Goal: Task Accomplishment & Management: Manage account settings

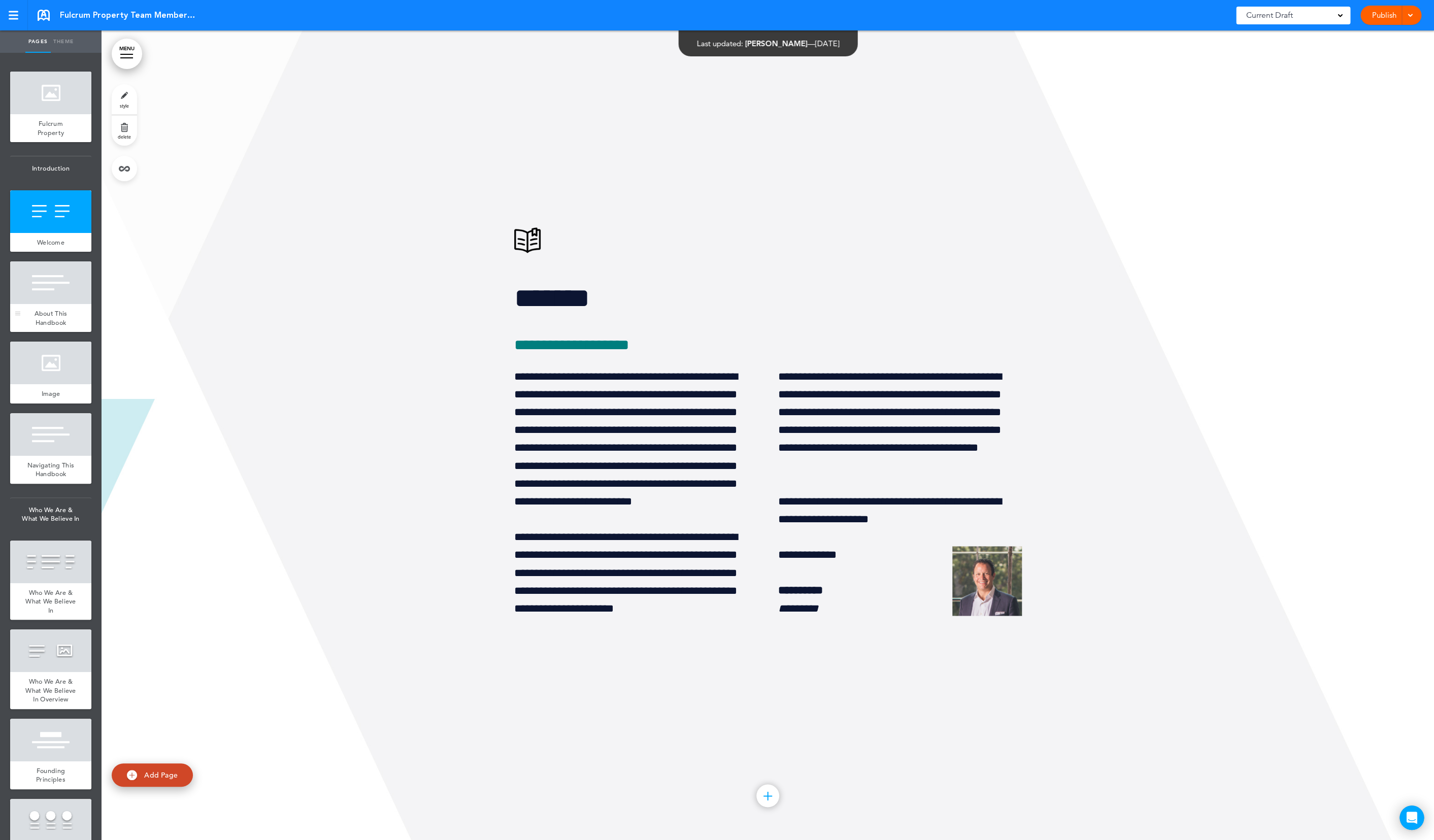
click at [49, 303] on div at bounding box center [51, 282] width 81 height 42
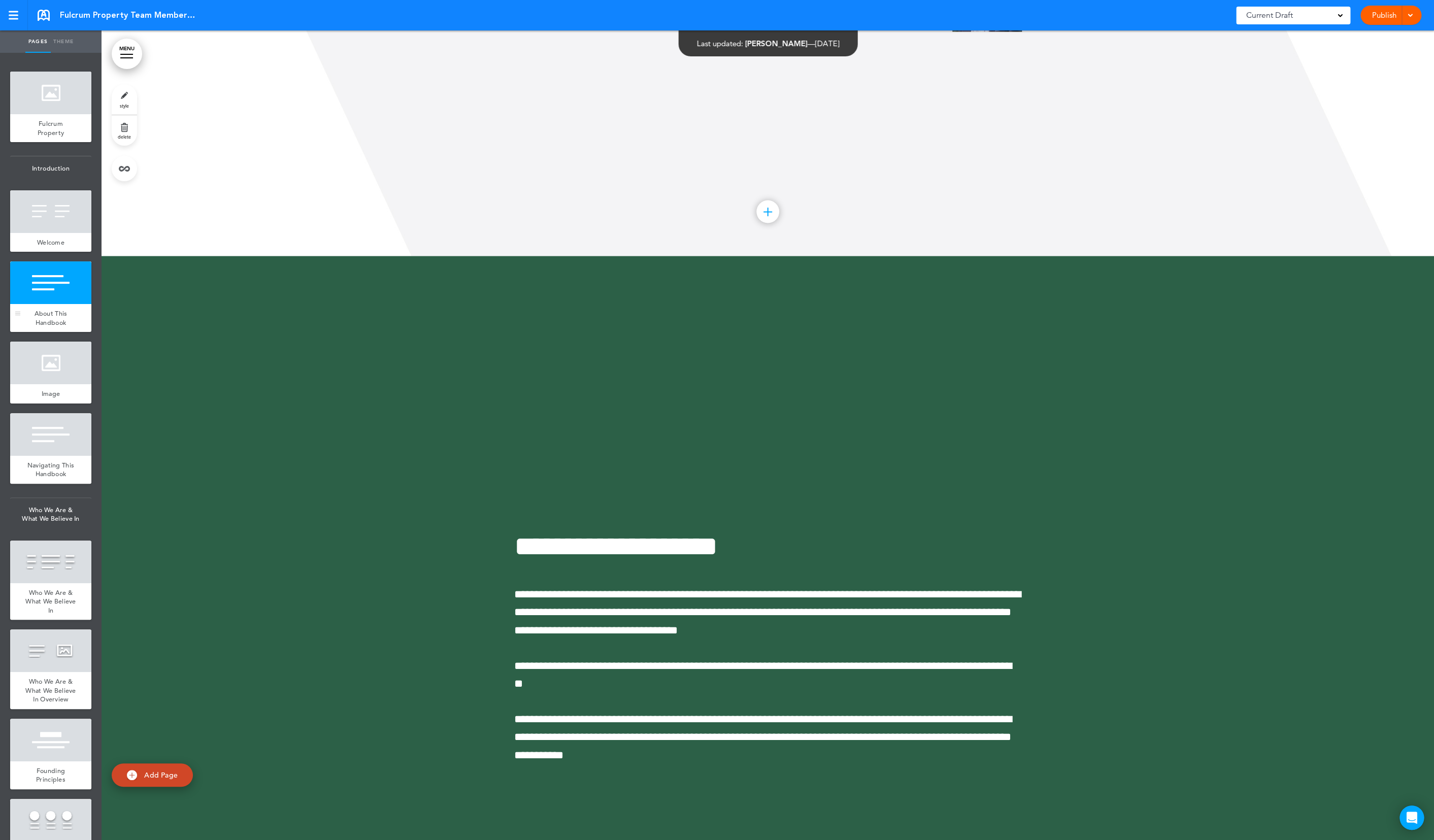
scroll to position [1618, 0]
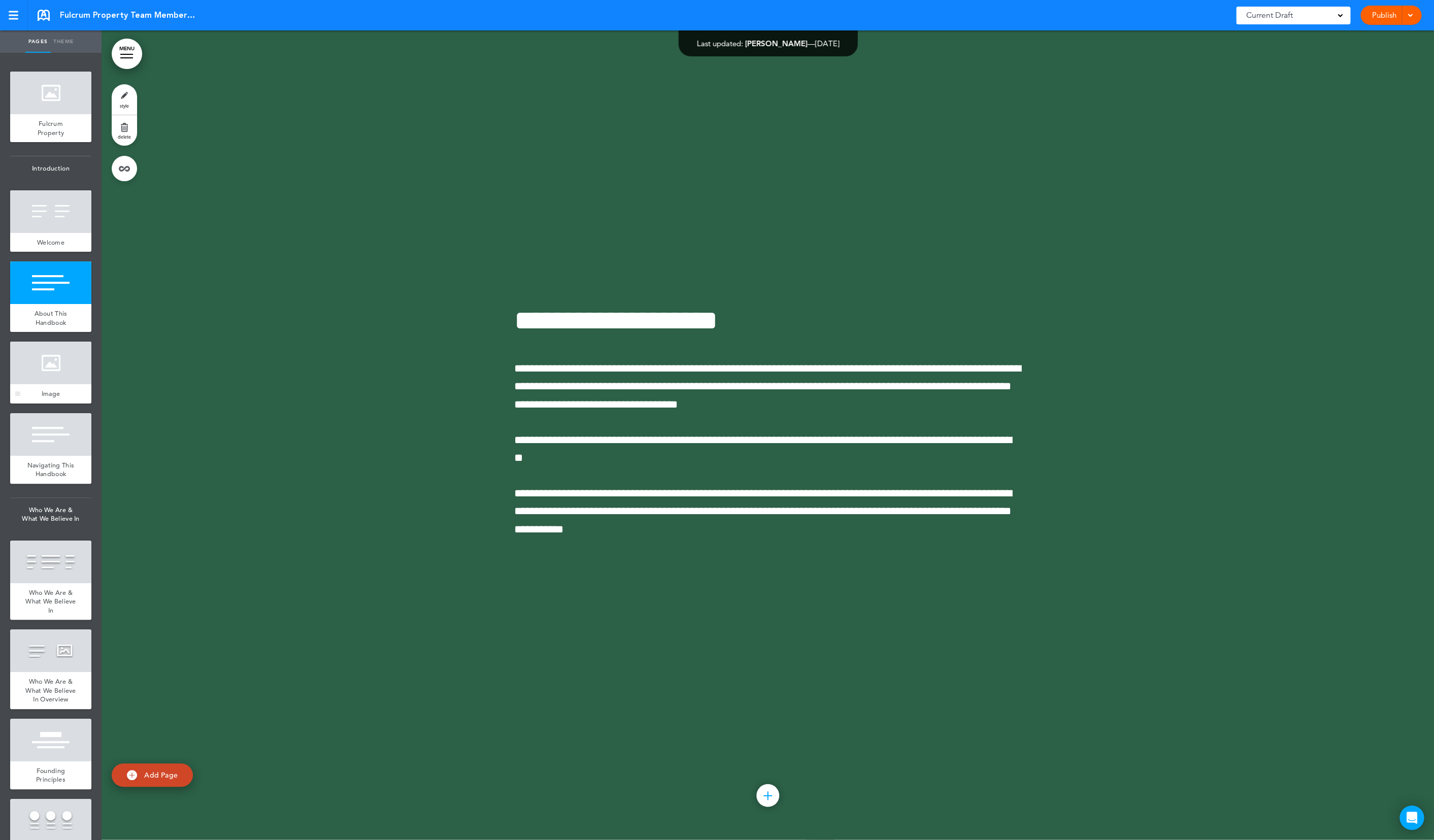
click at [65, 384] on div at bounding box center [51, 362] width 81 height 42
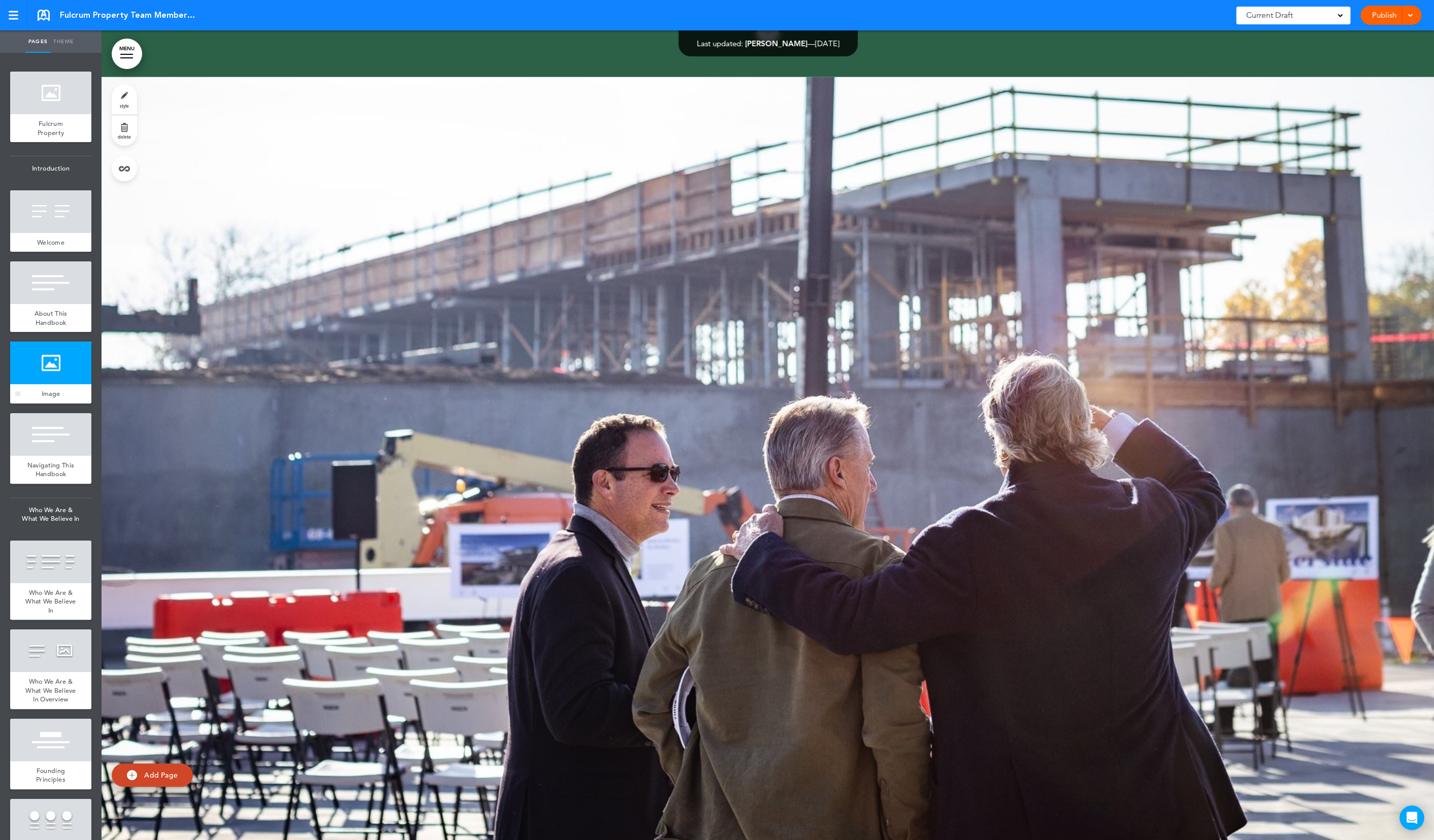
scroll to position [2428, 0]
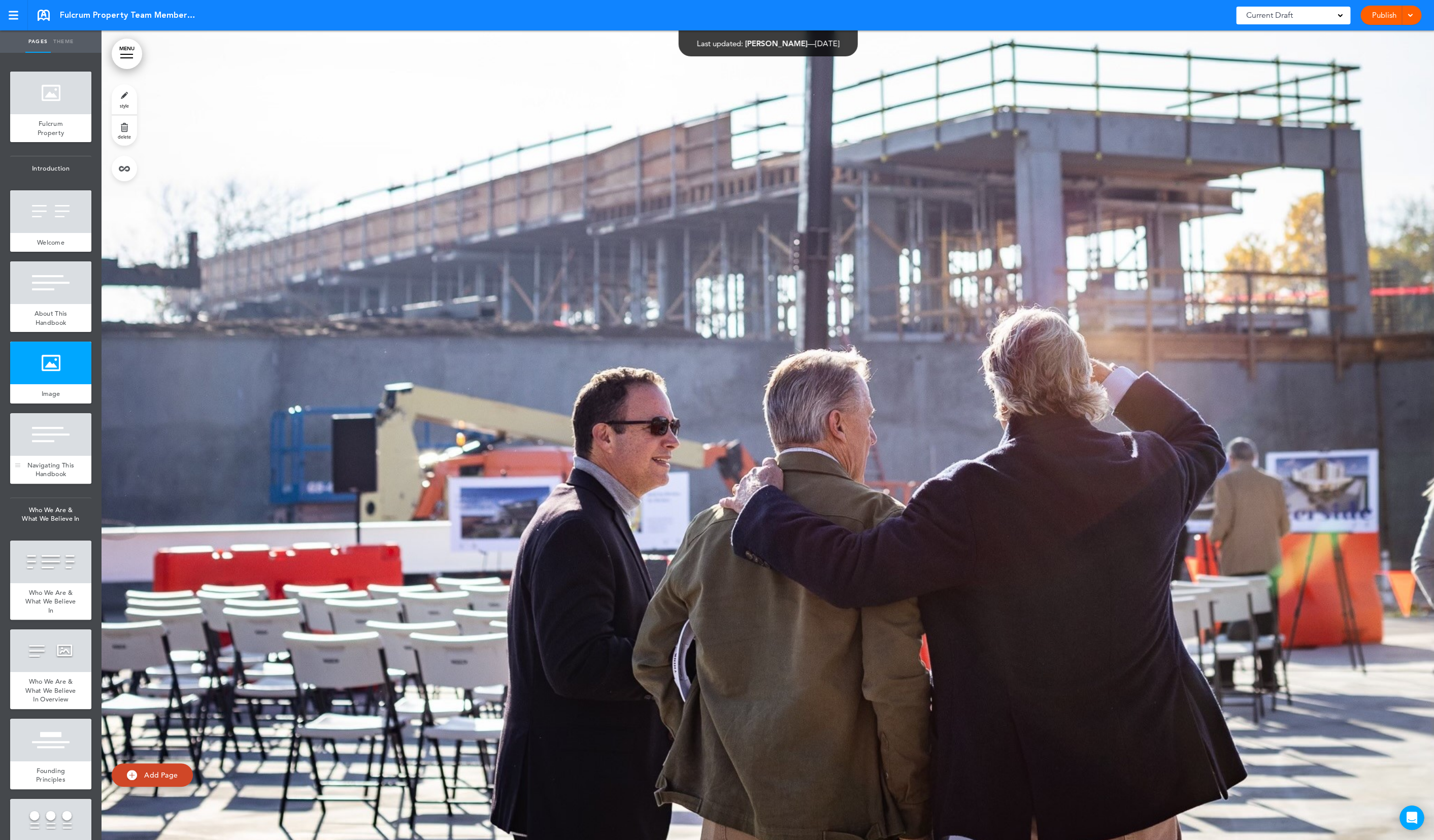
click at [70, 440] on div at bounding box center [51, 433] width 81 height 42
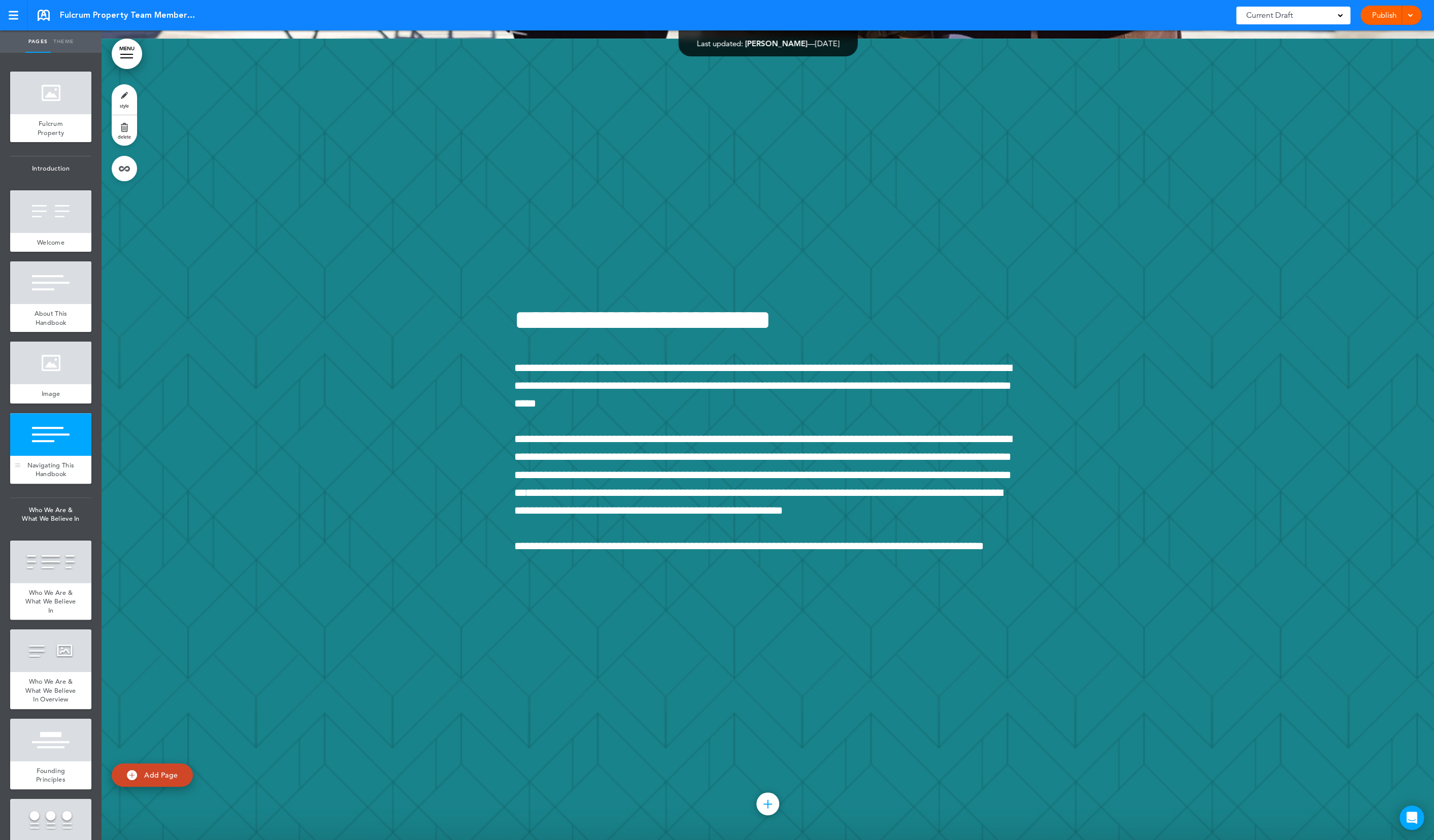
scroll to position [3237, 0]
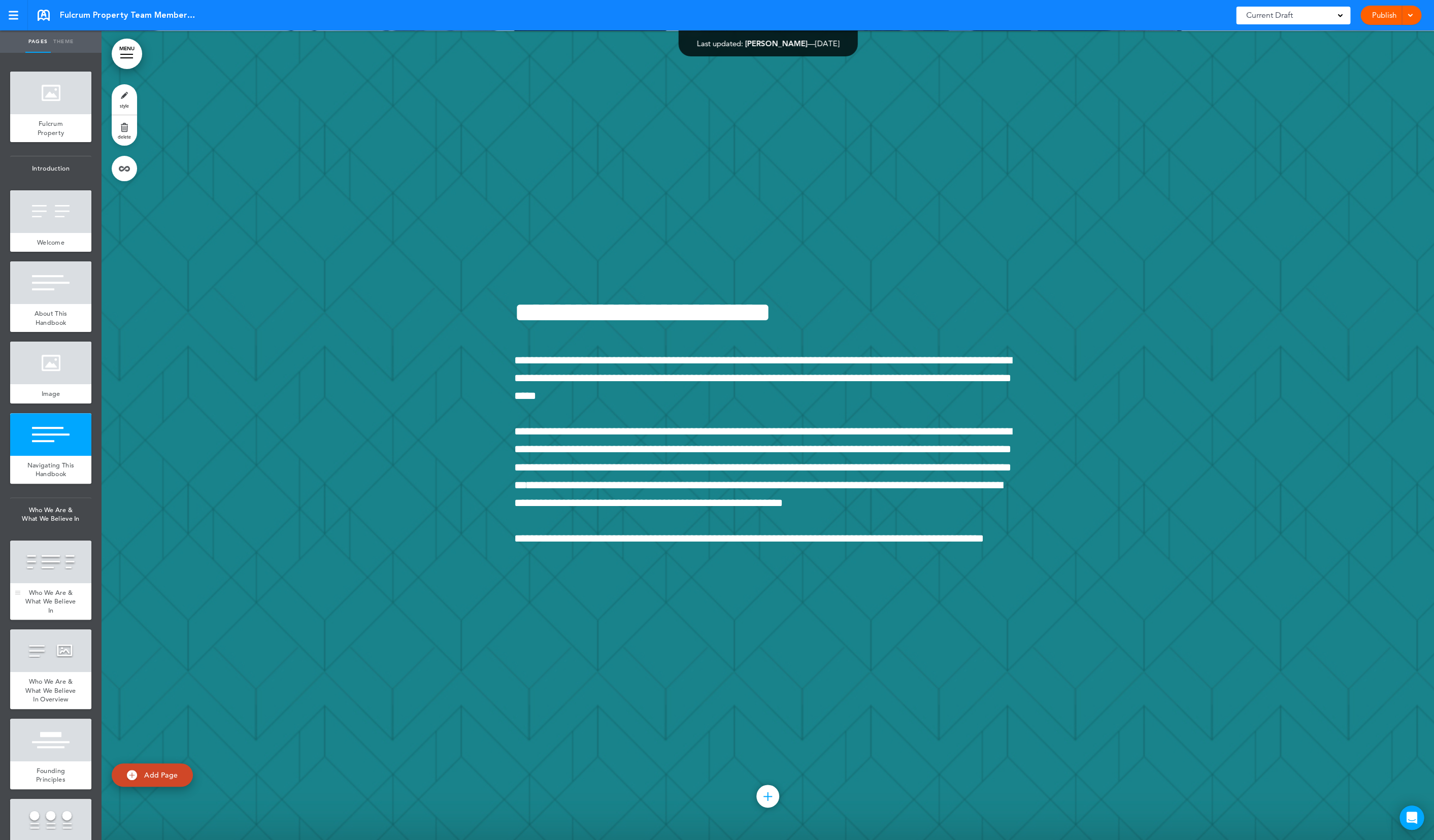
click at [59, 569] on div at bounding box center [51, 561] width 81 height 42
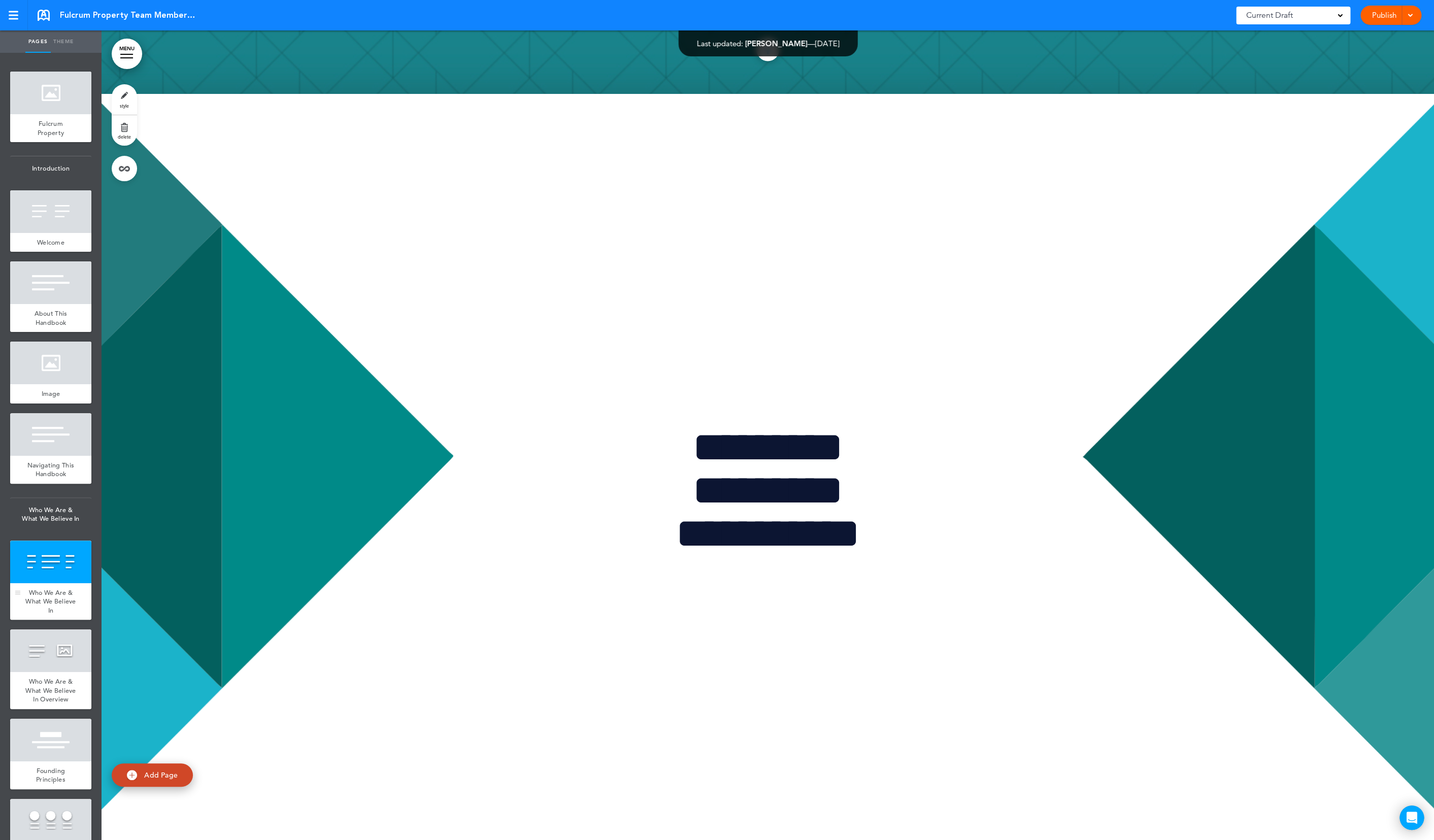
scroll to position [4047, 0]
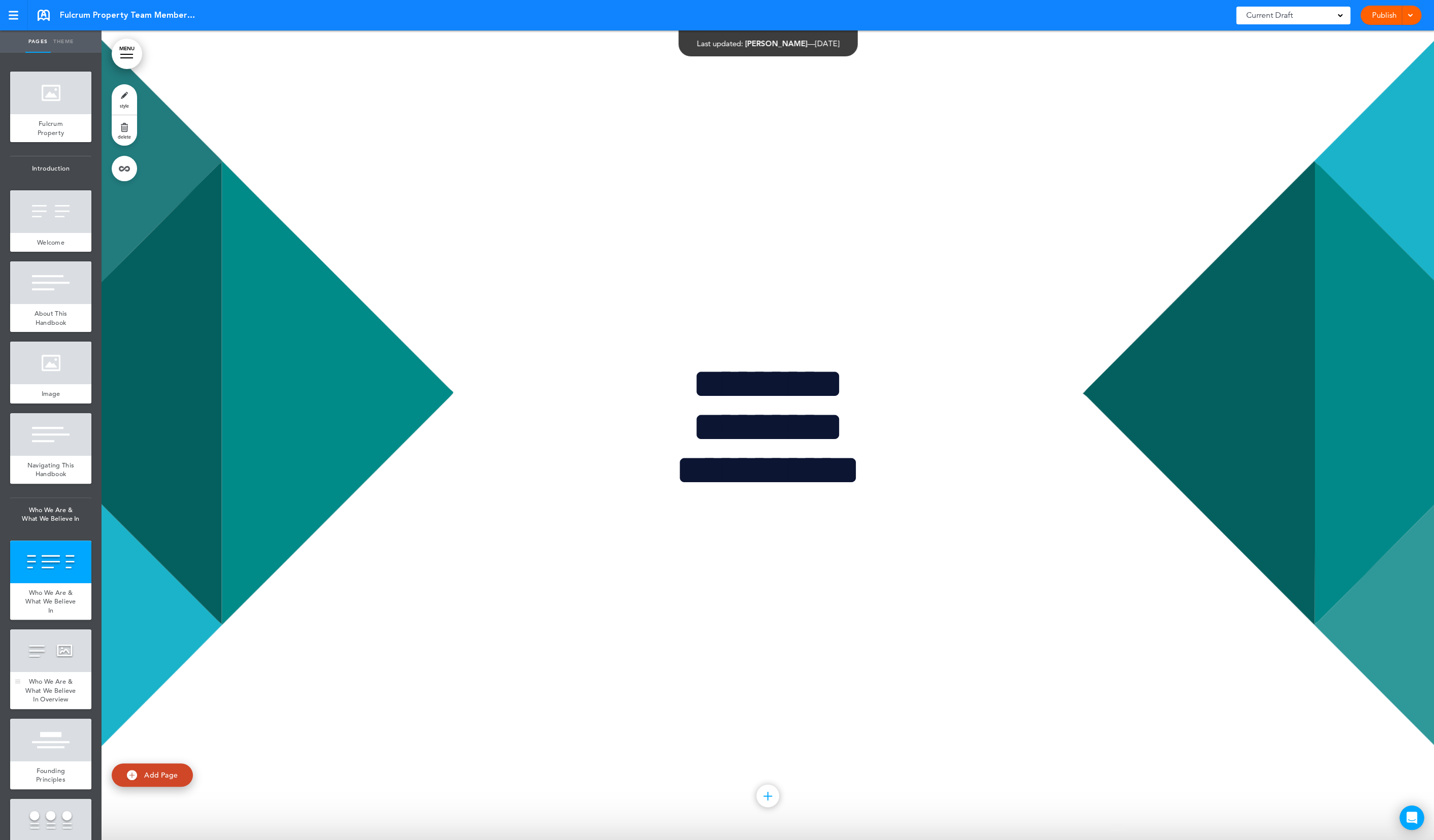
click at [61, 656] on div at bounding box center [51, 650] width 81 height 42
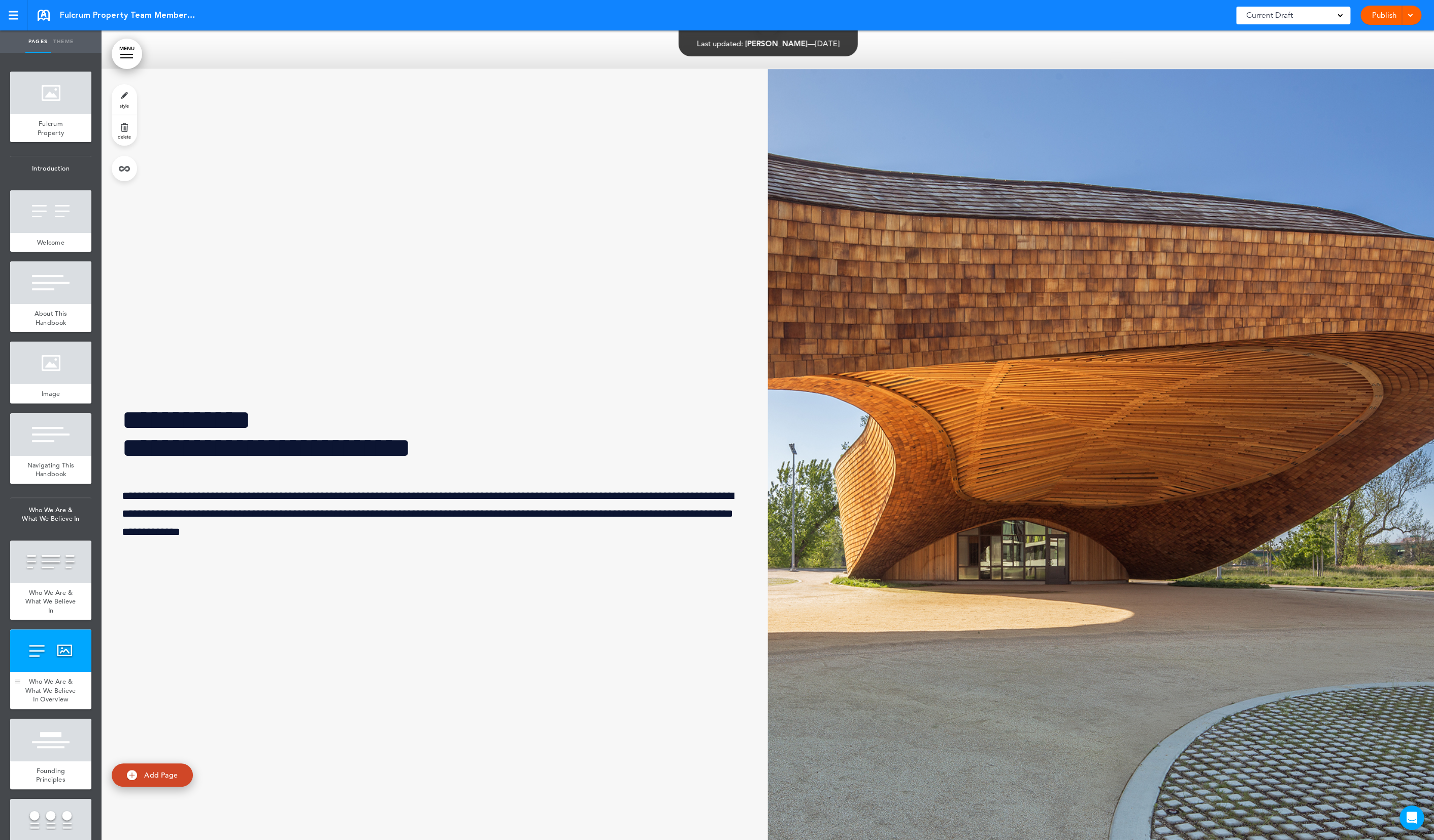
scroll to position [4855, 0]
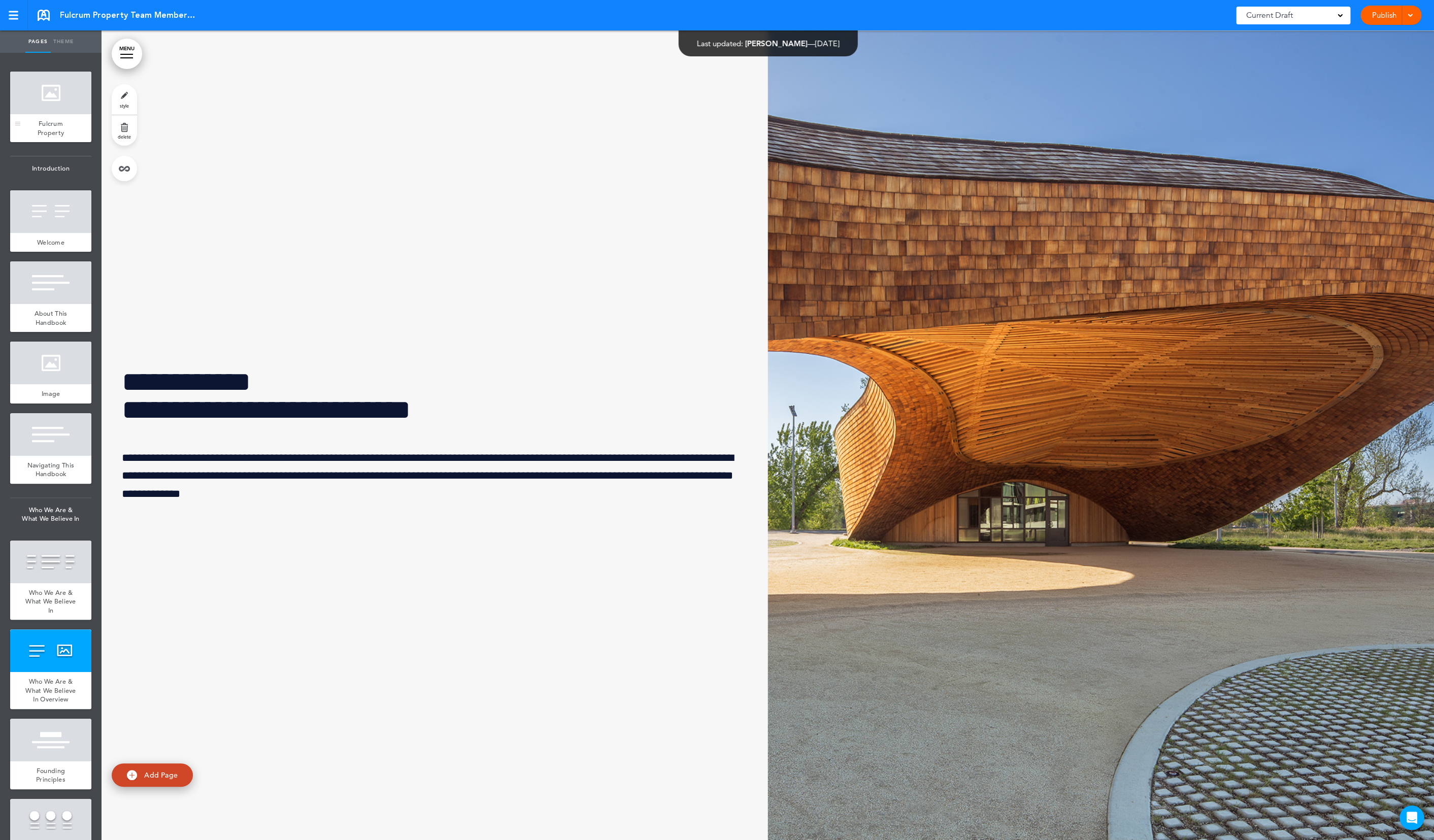
click at [38, 125] on div "Fulcrum Property" at bounding box center [51, 128] width 81 height 28
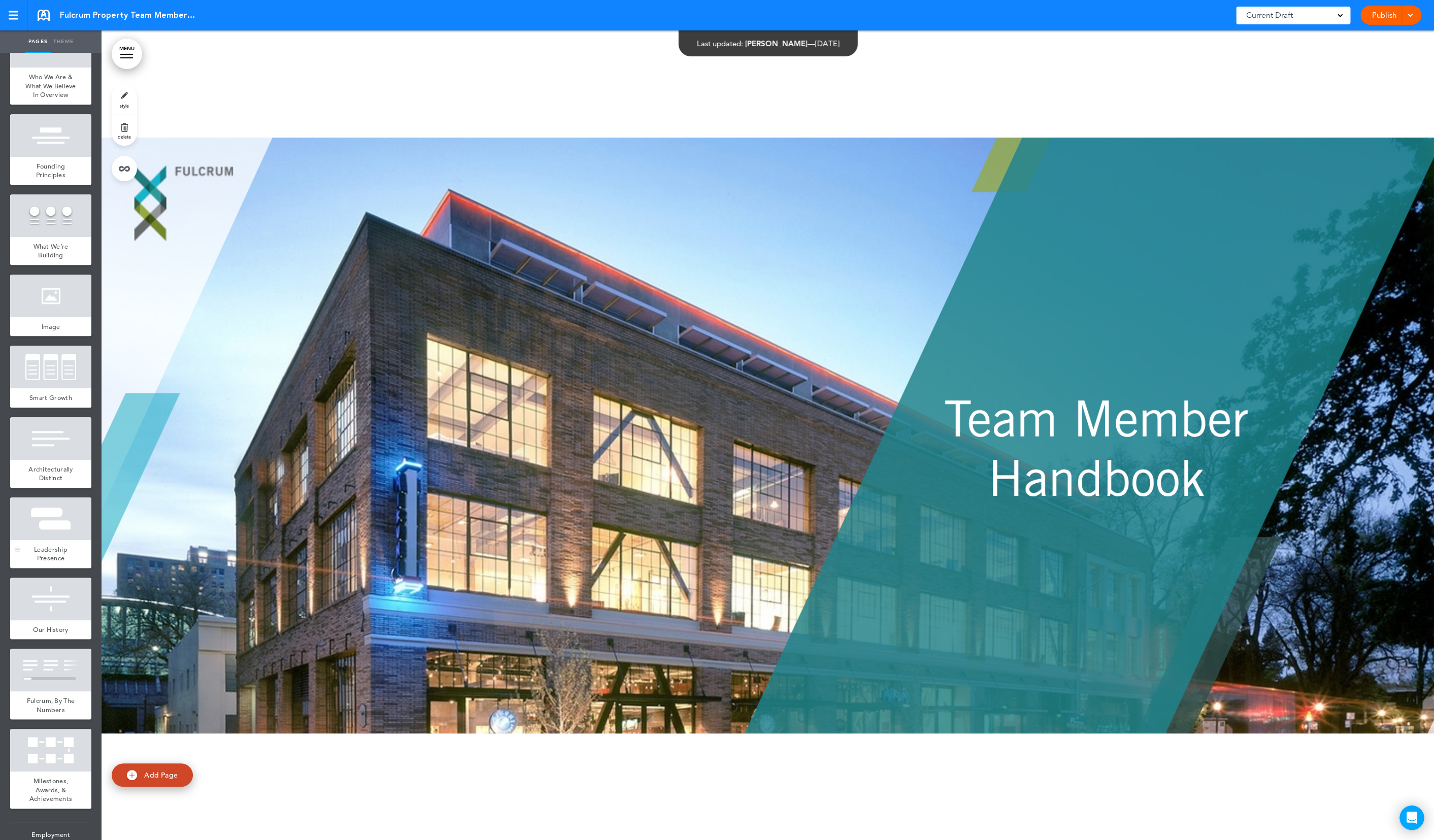
scroll to position [616, 0]
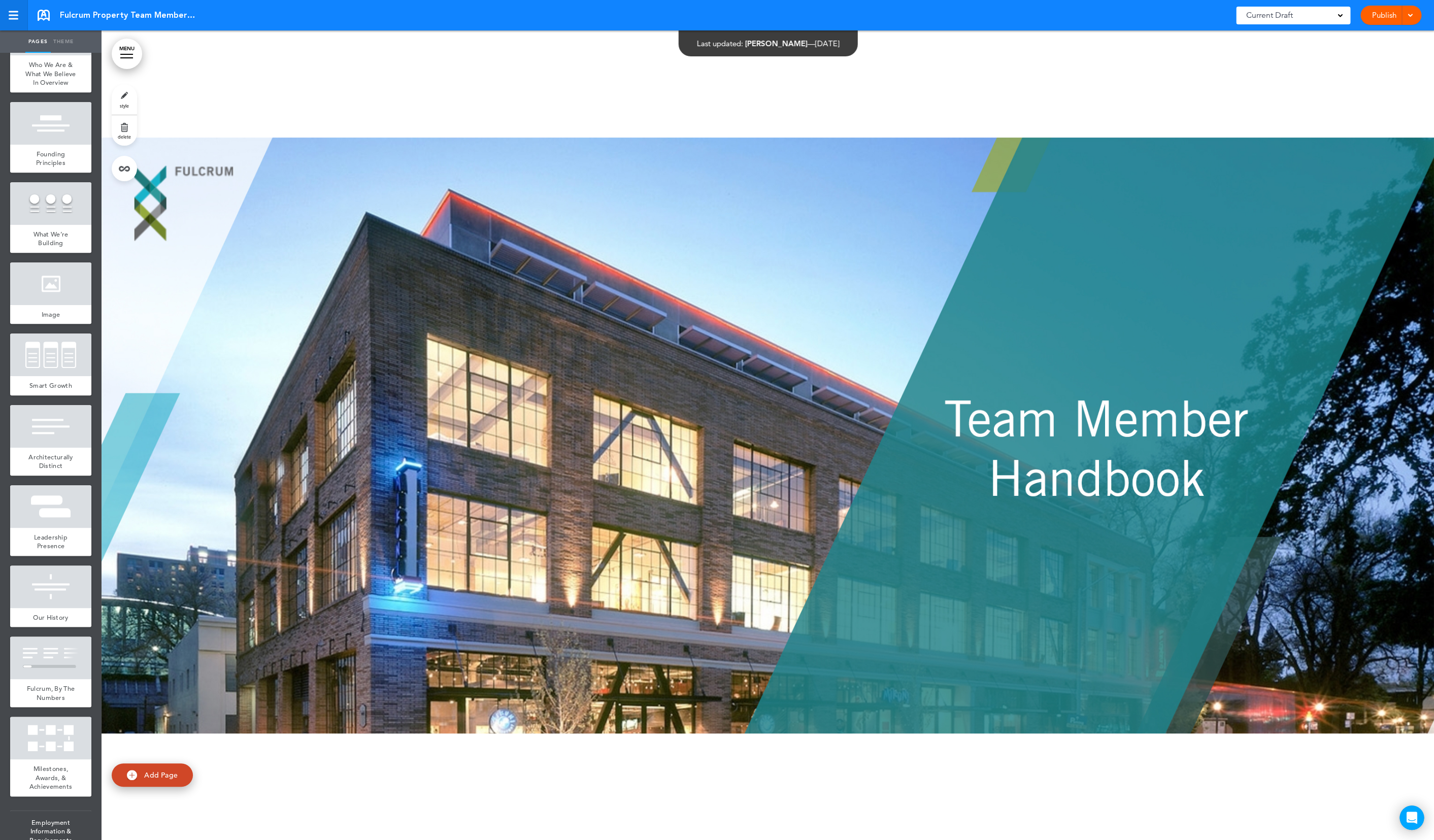
click at [13, 16] on div at bounding box center [13, 16] width 10 height 9
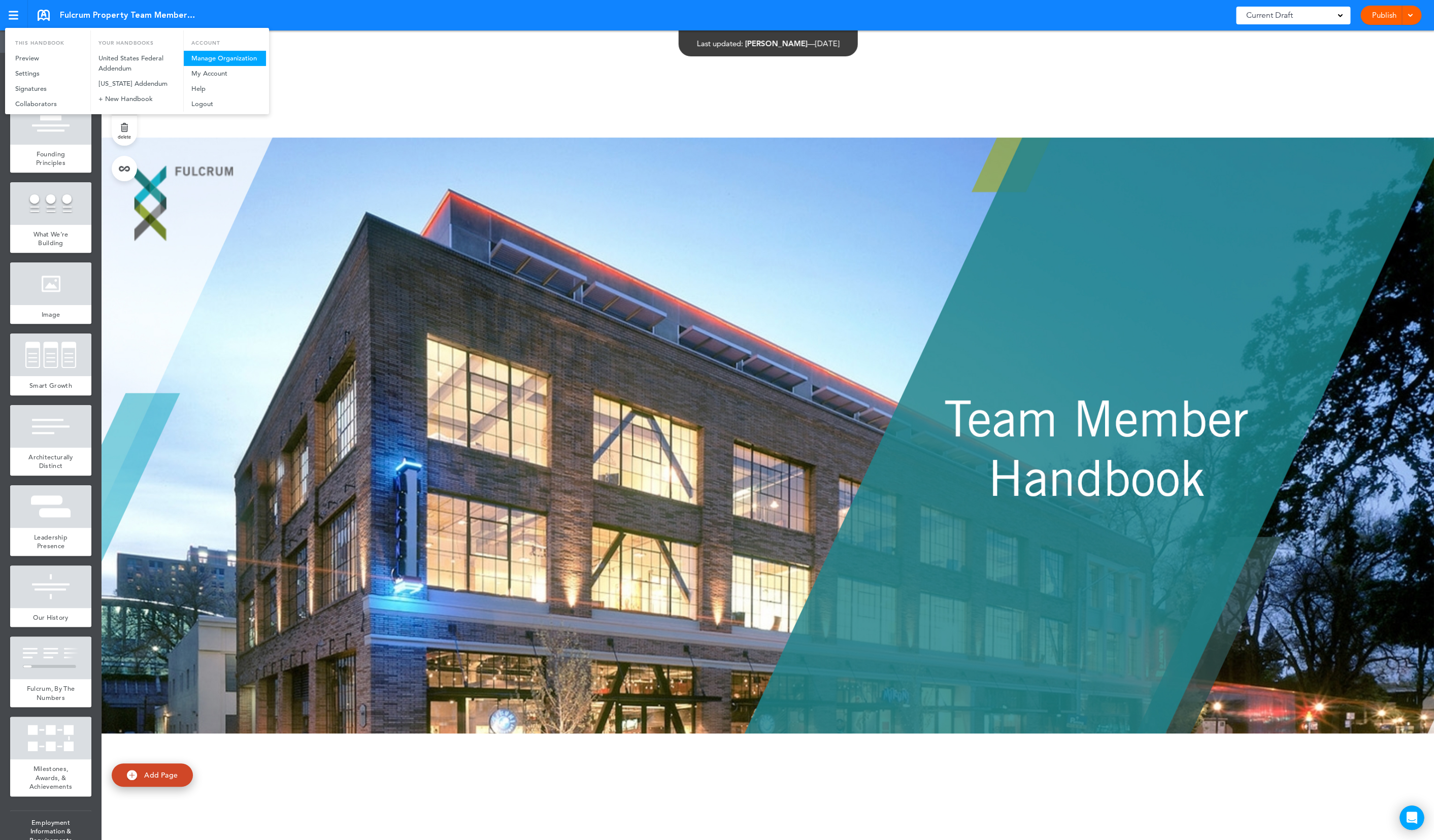
click at [249, 61] on link "Manage Organization" at bounding box center [225, 59] width 82 height 16
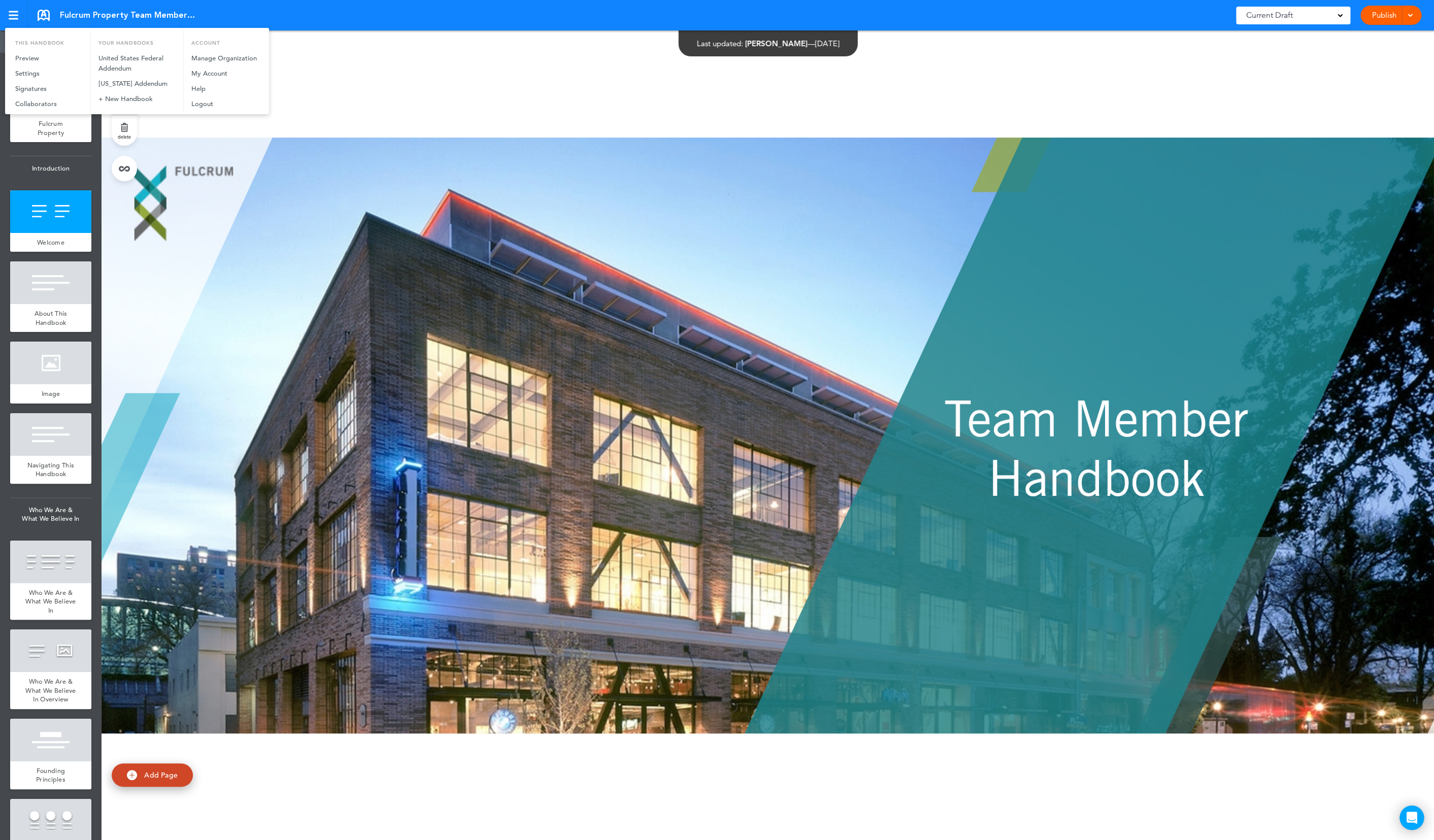
scroll to position [810, 0]
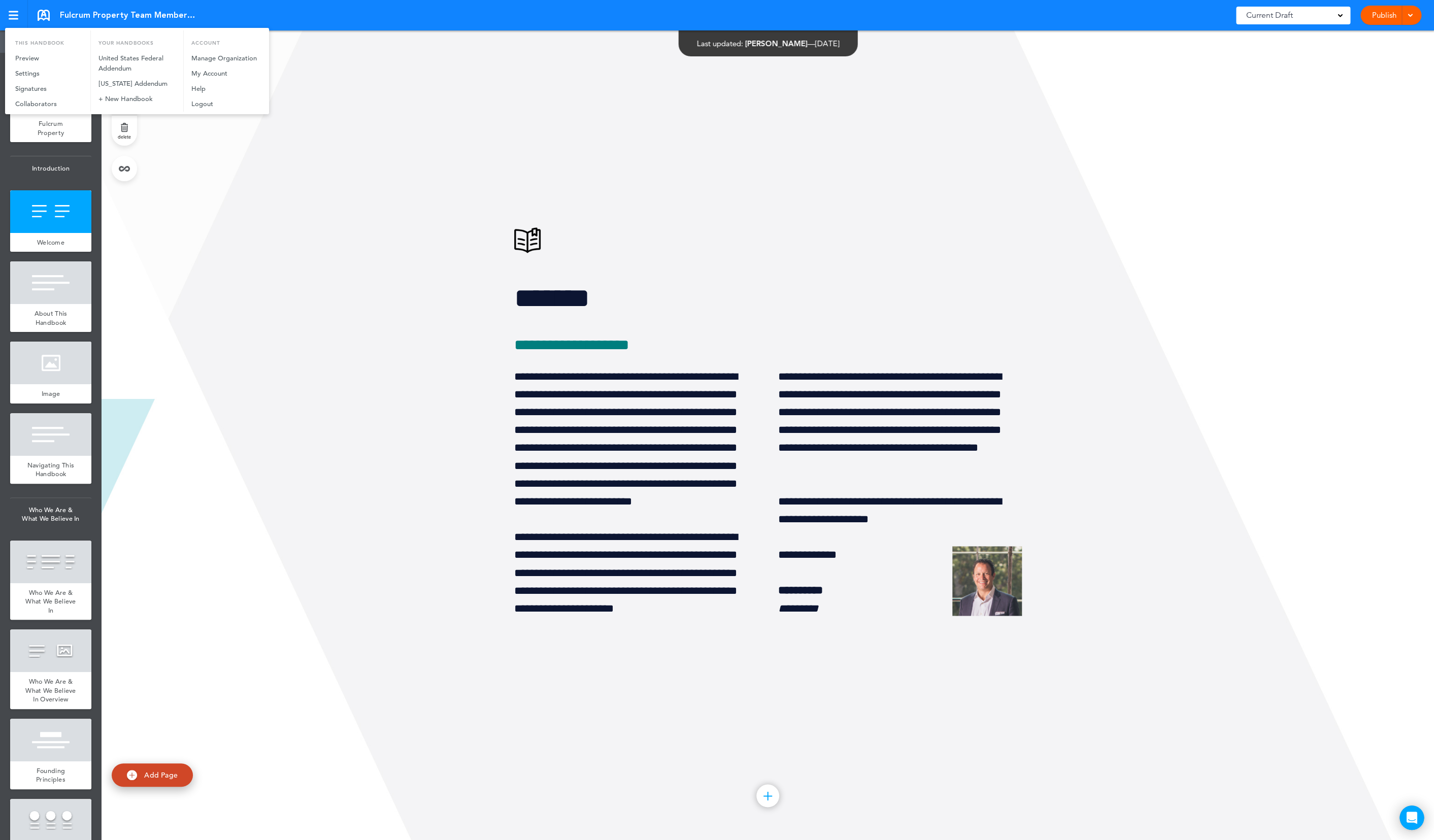
click at [362, 225] on div at bounding box center [717, 420] width 1434 height 840
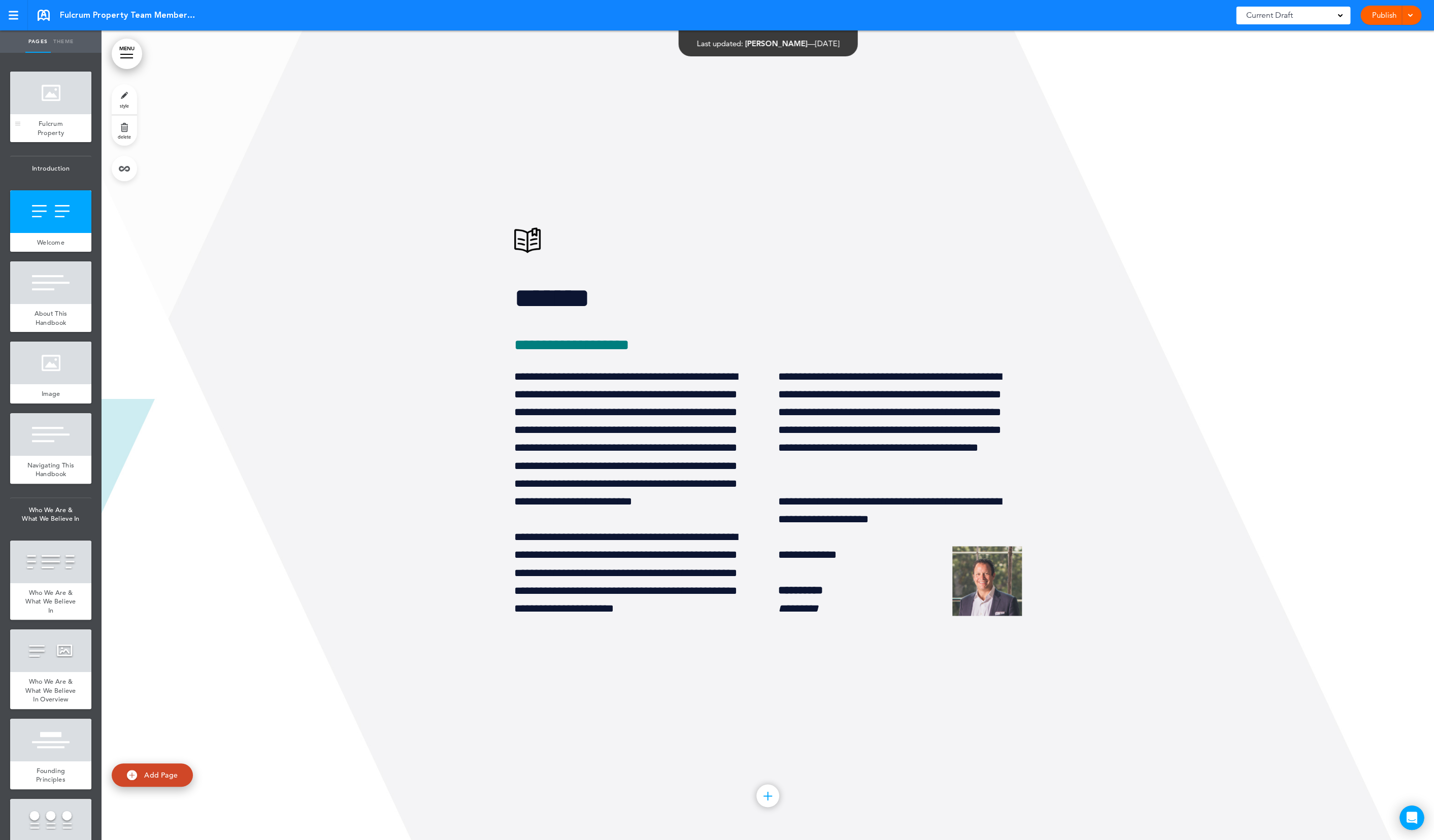
click at [56, 106] on div at bounding box center [51, 93] width 81 height 42
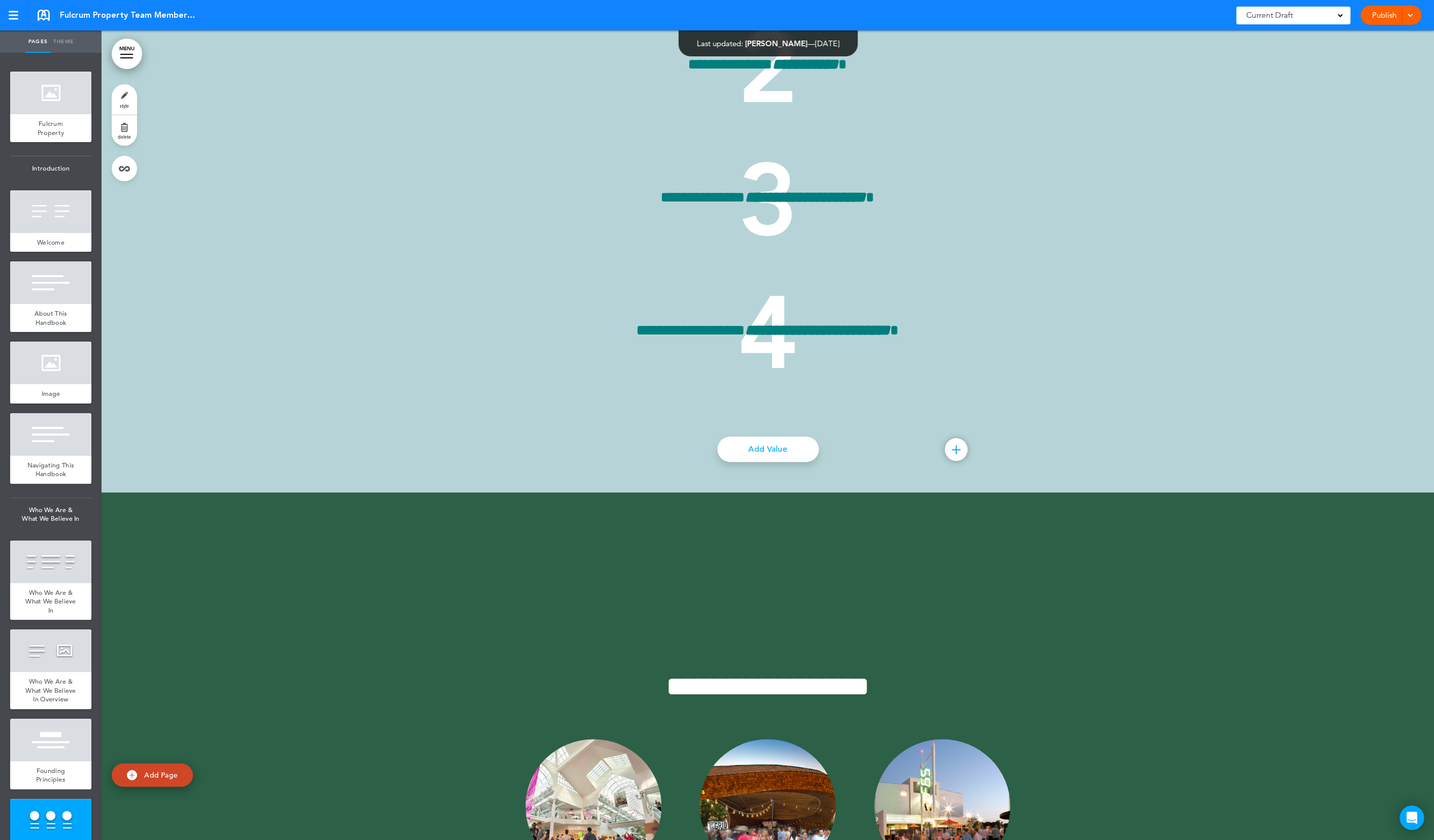
scroll to position [6006, 0]
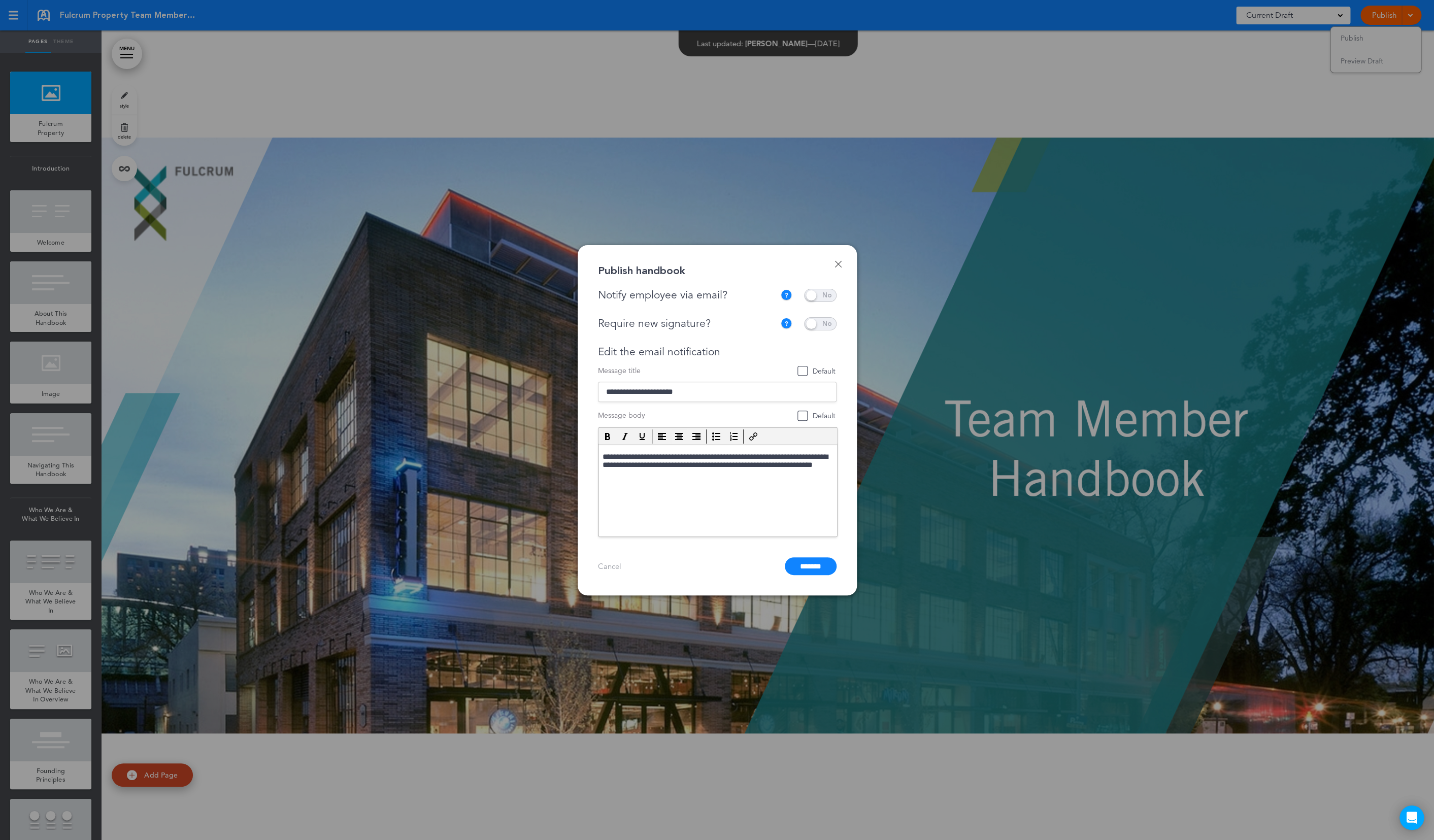
click at [833, 293] on span at bounding box center [819, 295] width 32 height 13
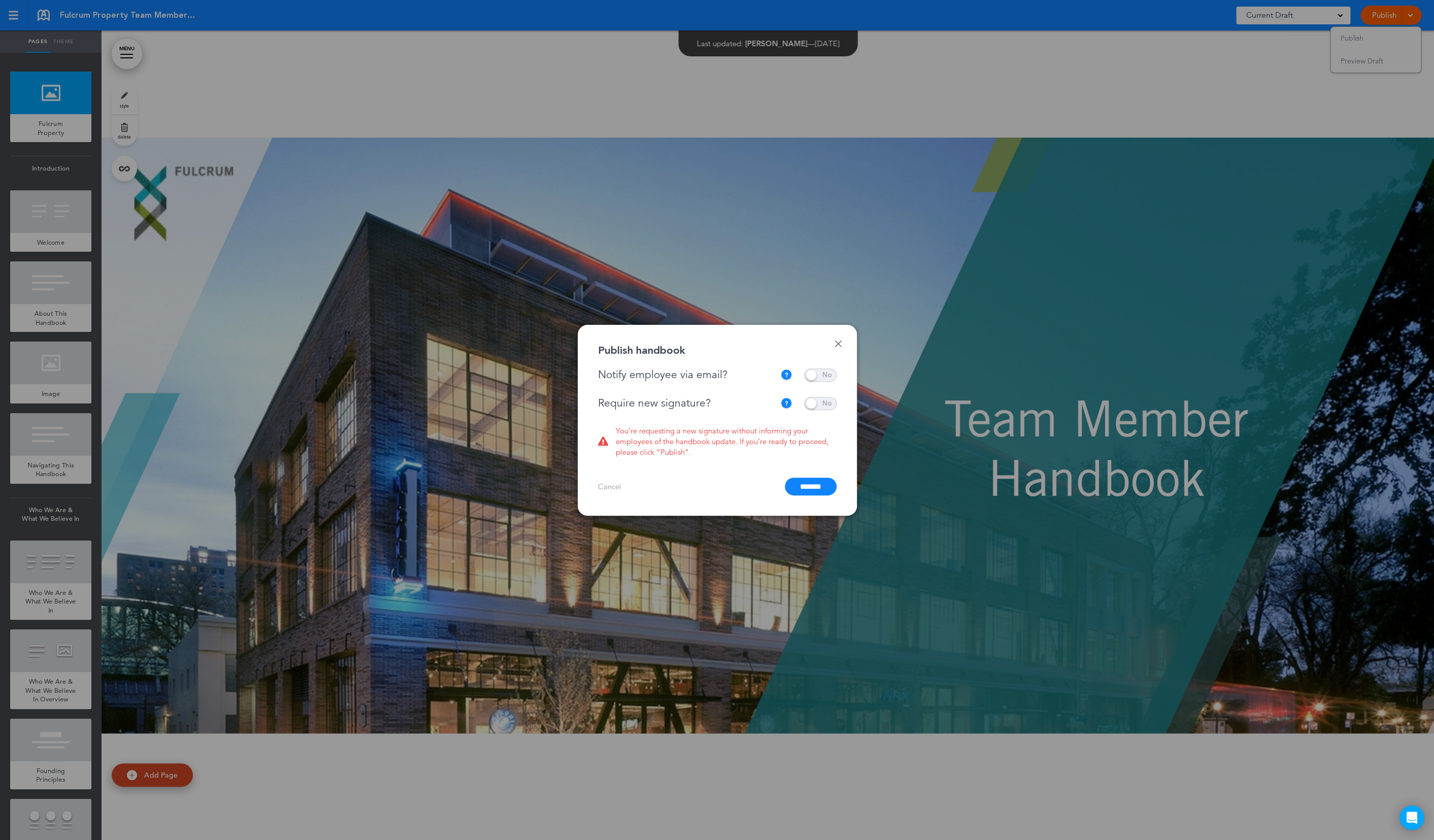
click at [831, 399] on span at bounding box center [819, 403] width 32 height 13
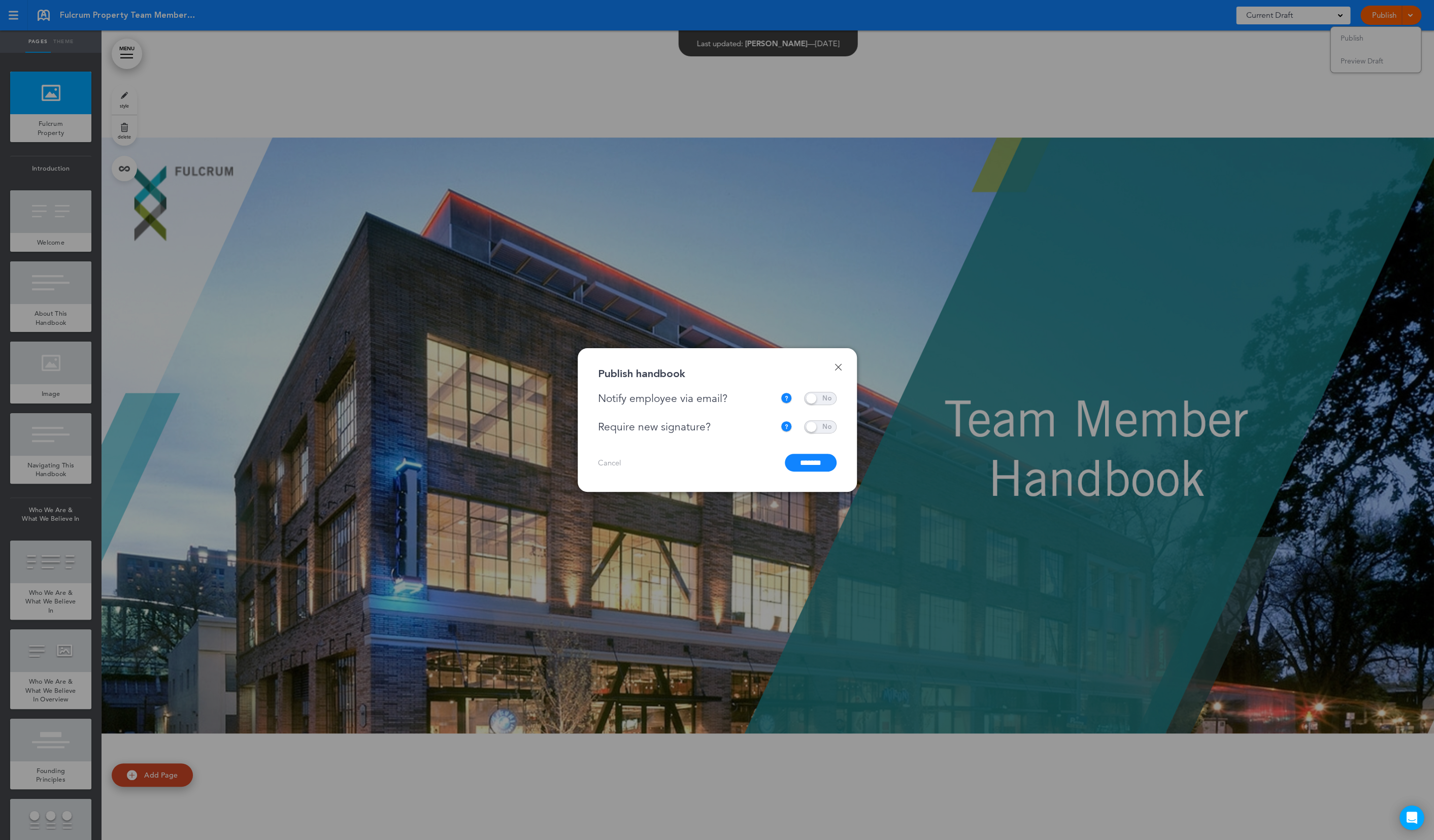
click at [805, 466] on input "*******" at bounding box center [811, 462] width 52 height 17
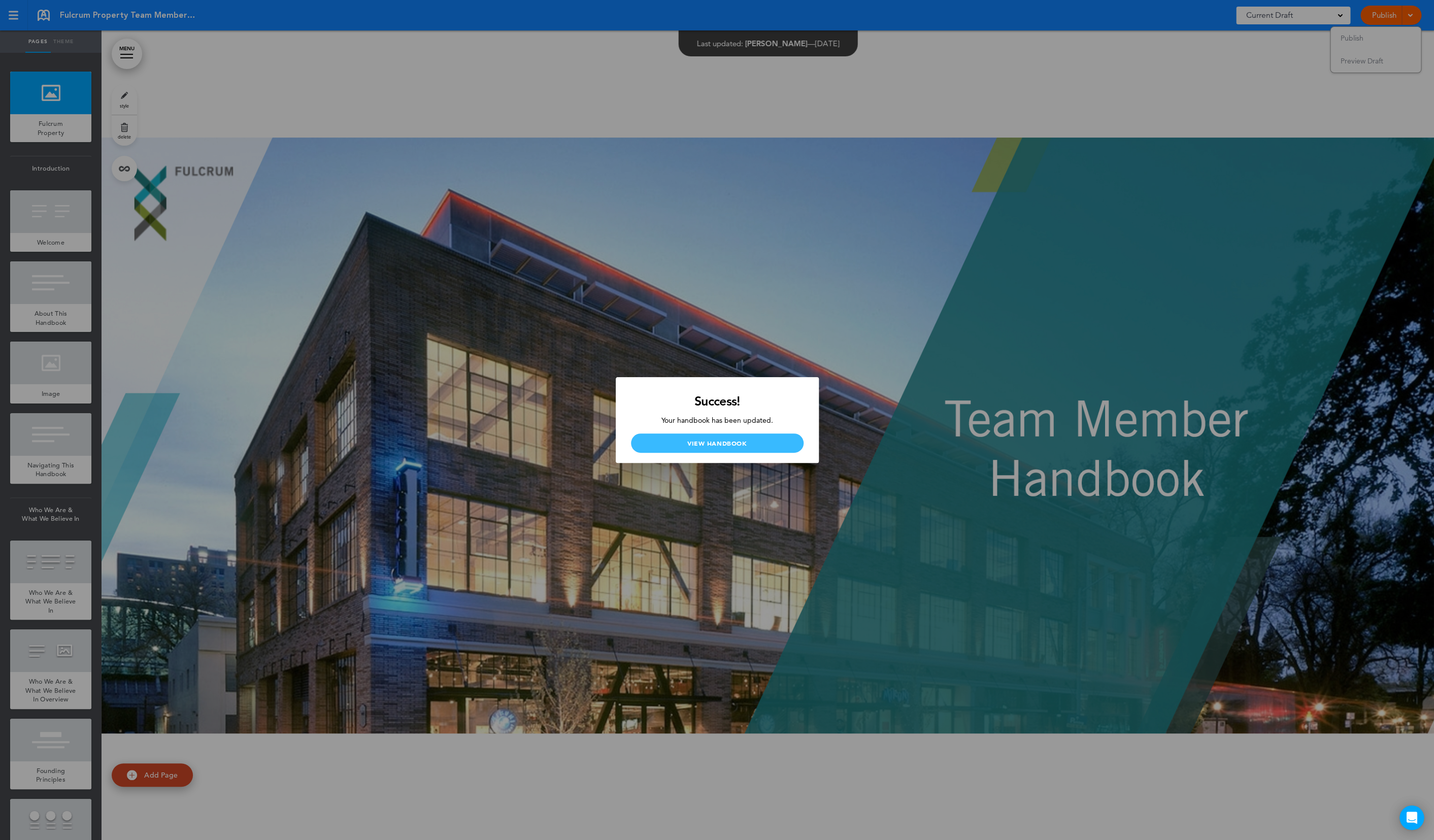
click at [712, 442] on link "View Handbook" at bounding box center [717, 443] width 173 height 19
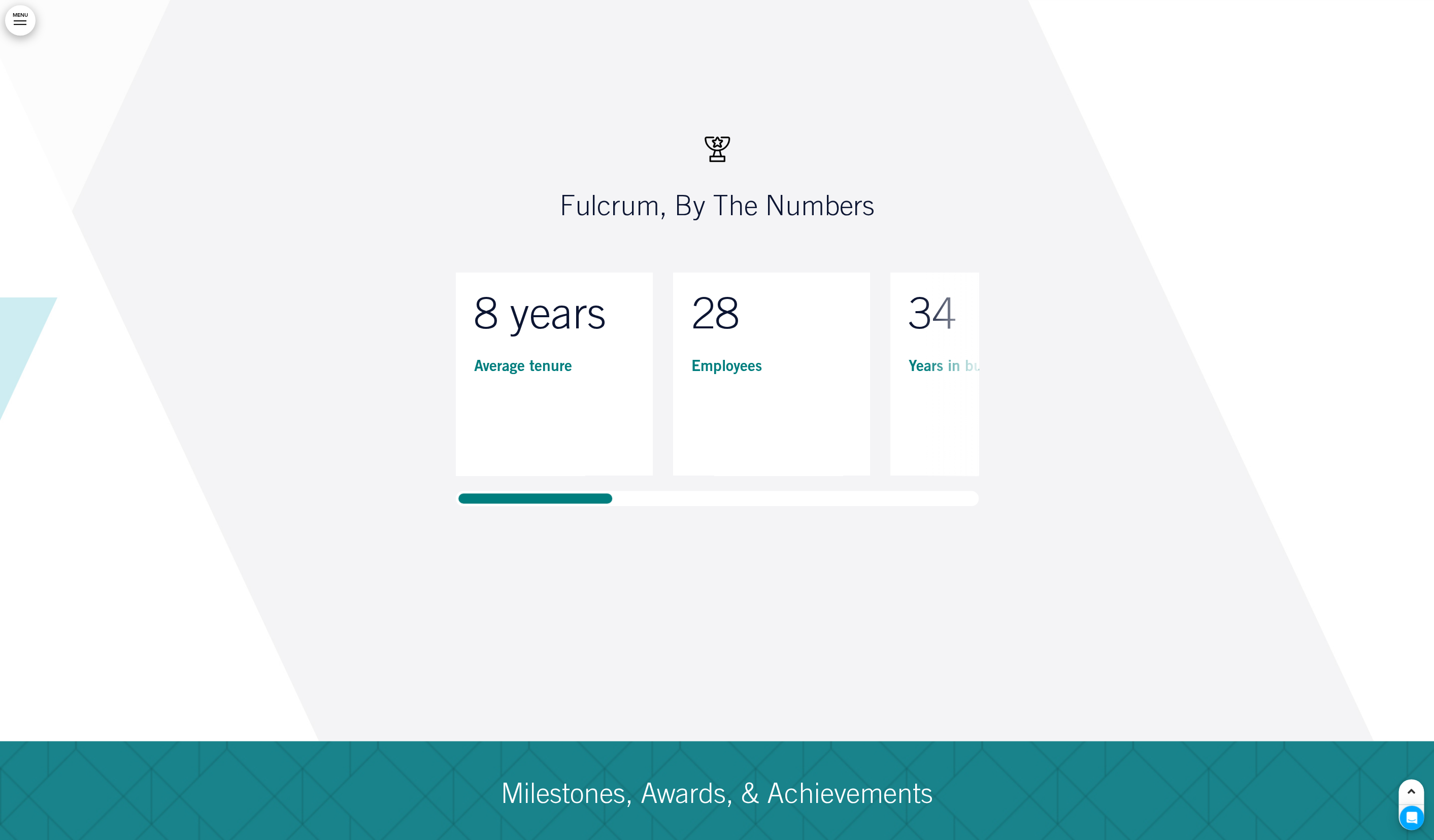
scroll to position [11837, 0]
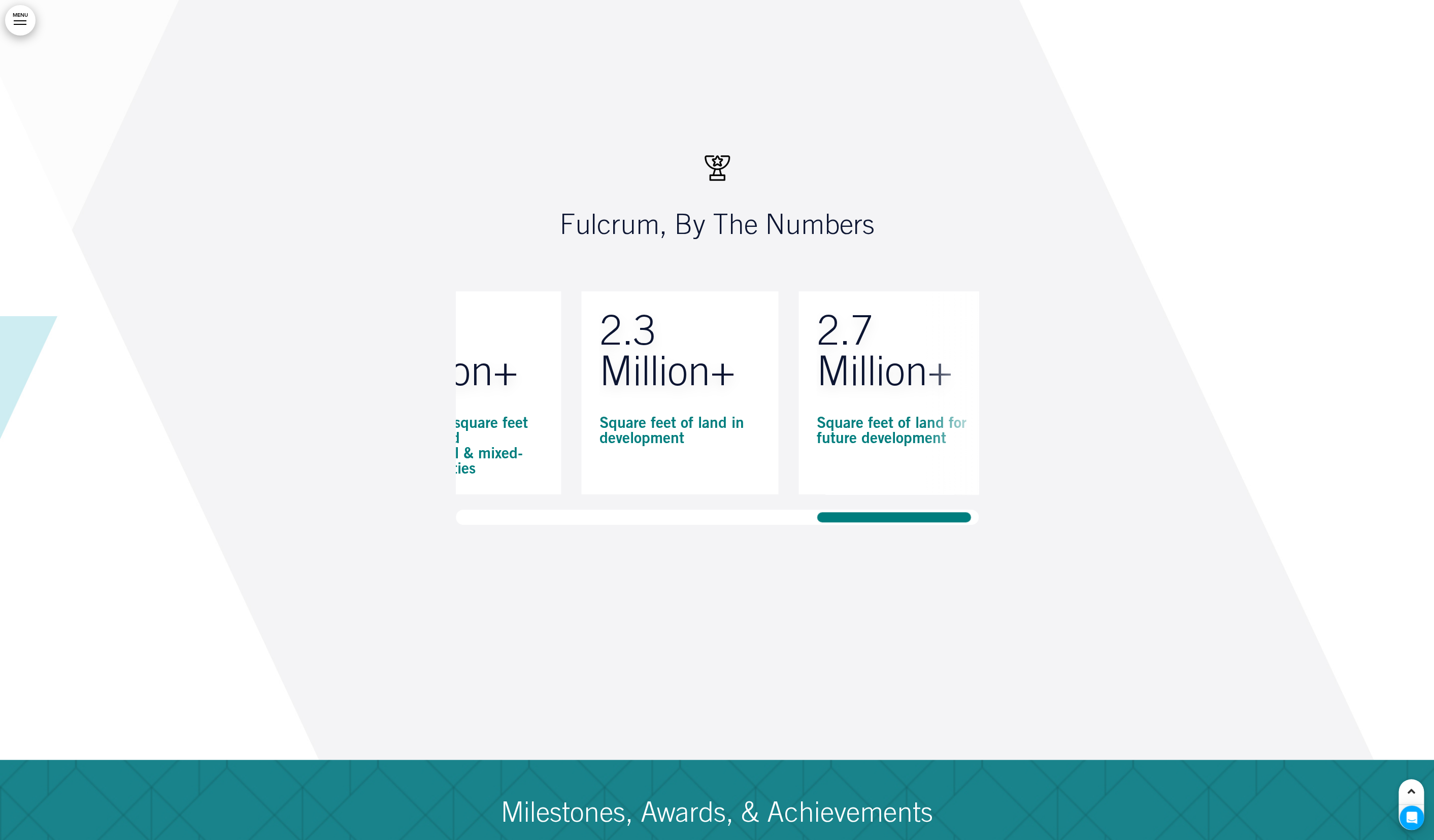
click at [948, 508] on div "8 years Average tenure 28 Employees 34 Years in business 368 Residential units …" at bounding box center [717, 407] width 523 height 233
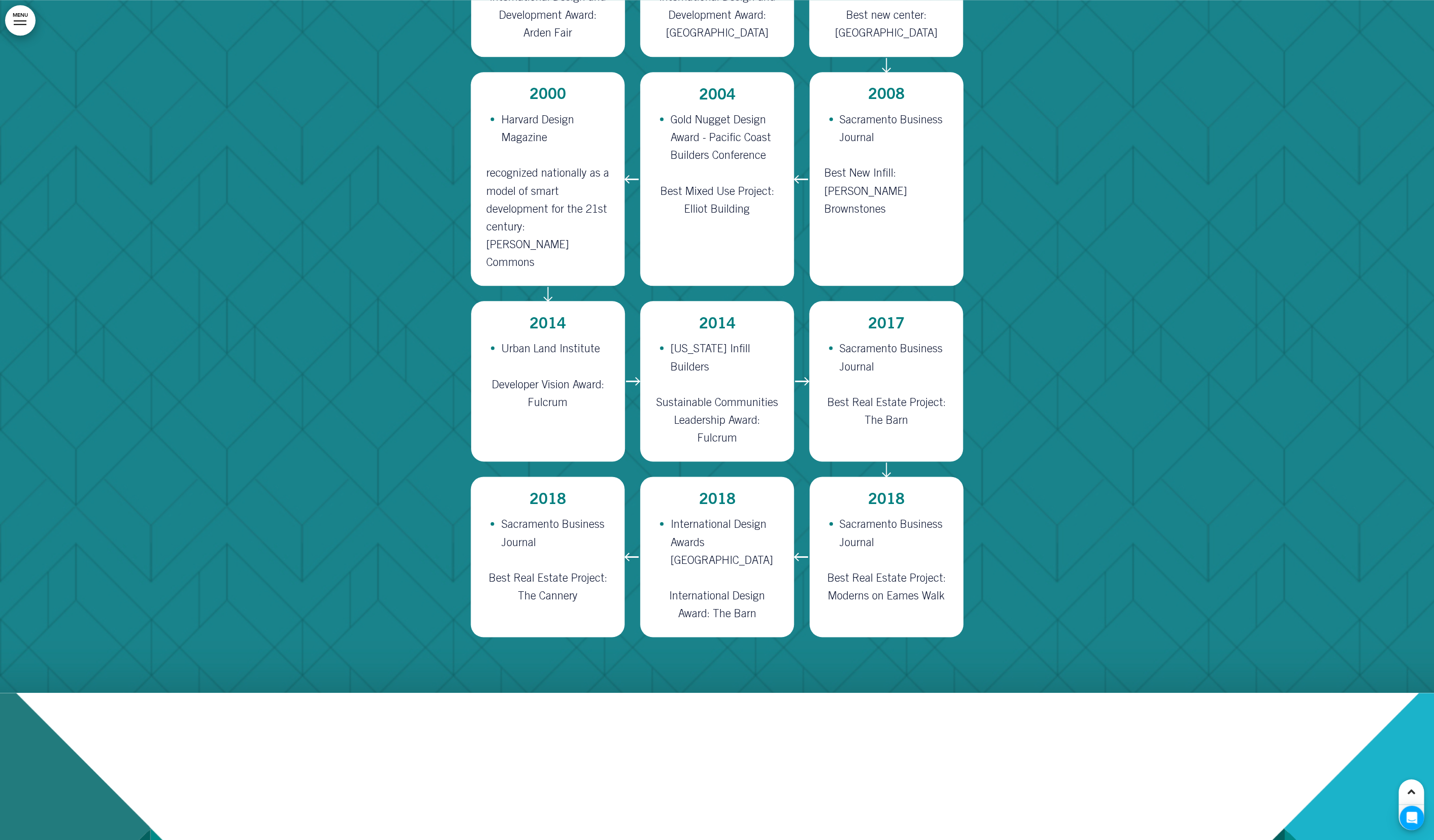
scroll to position [12824, 0]
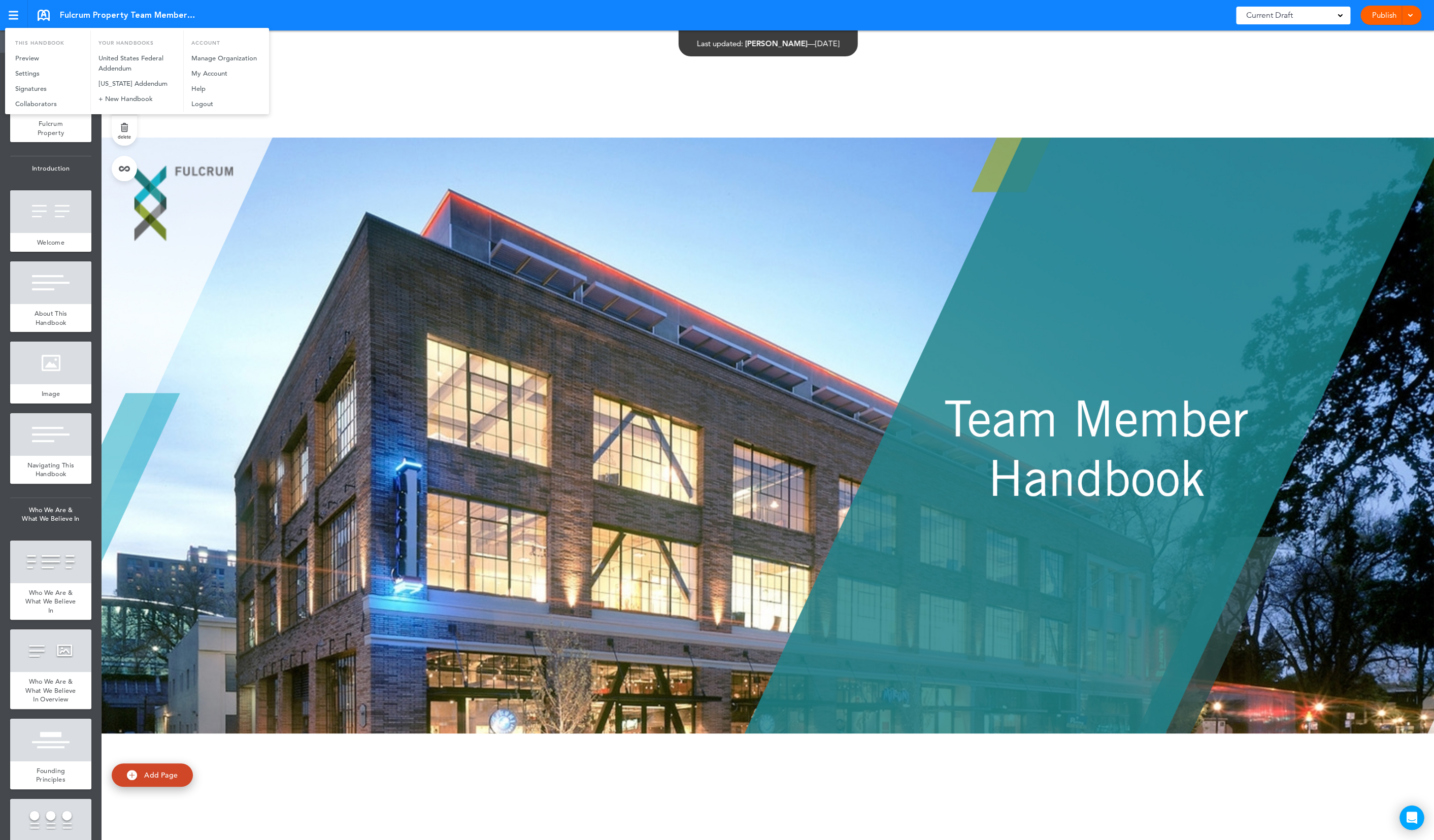
scroll to position [91, 0]
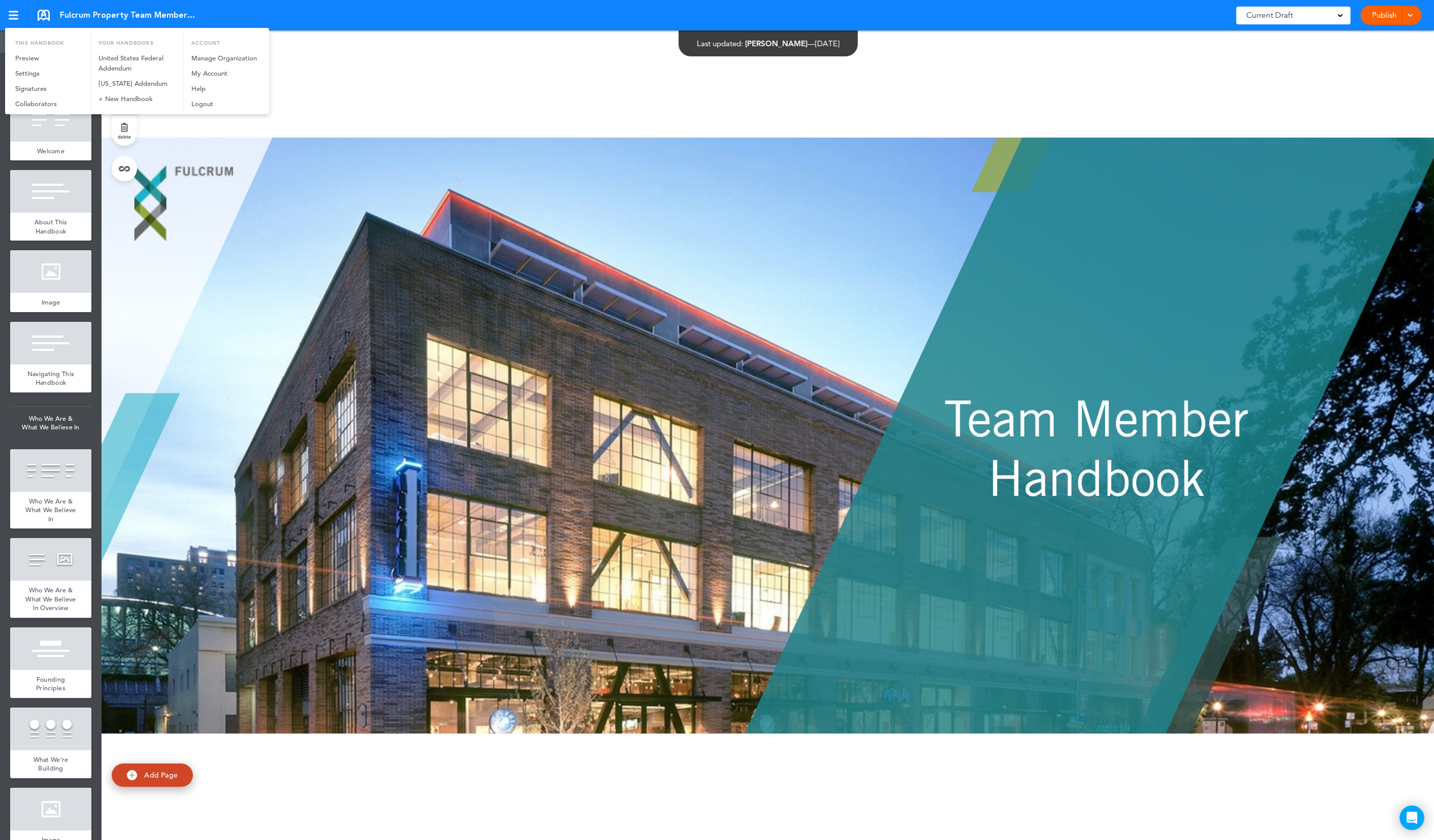
click at [373, 73] on div at bounding box center [717, 420] width 1434 height 840
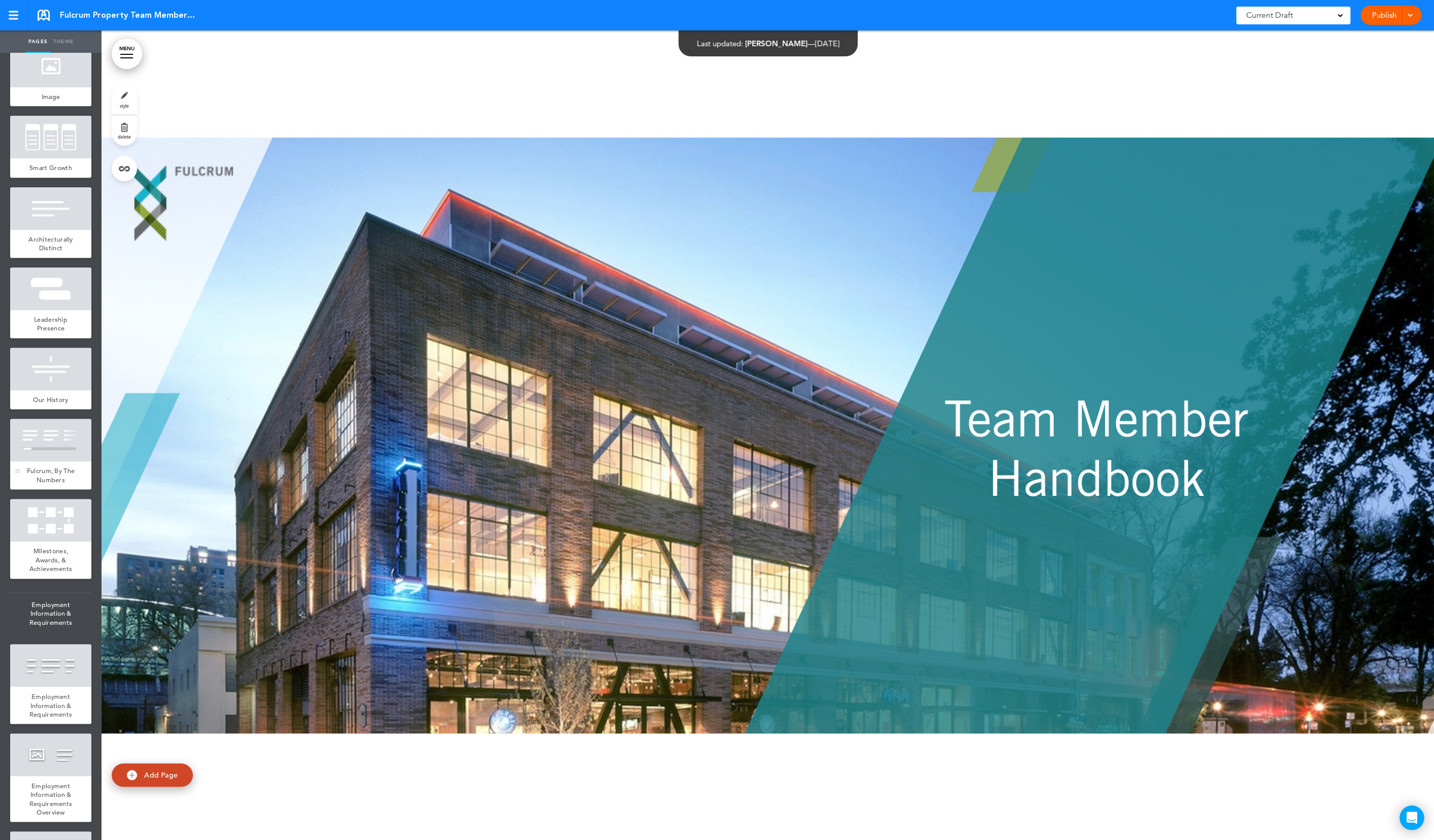
scroll to position [845, 0]
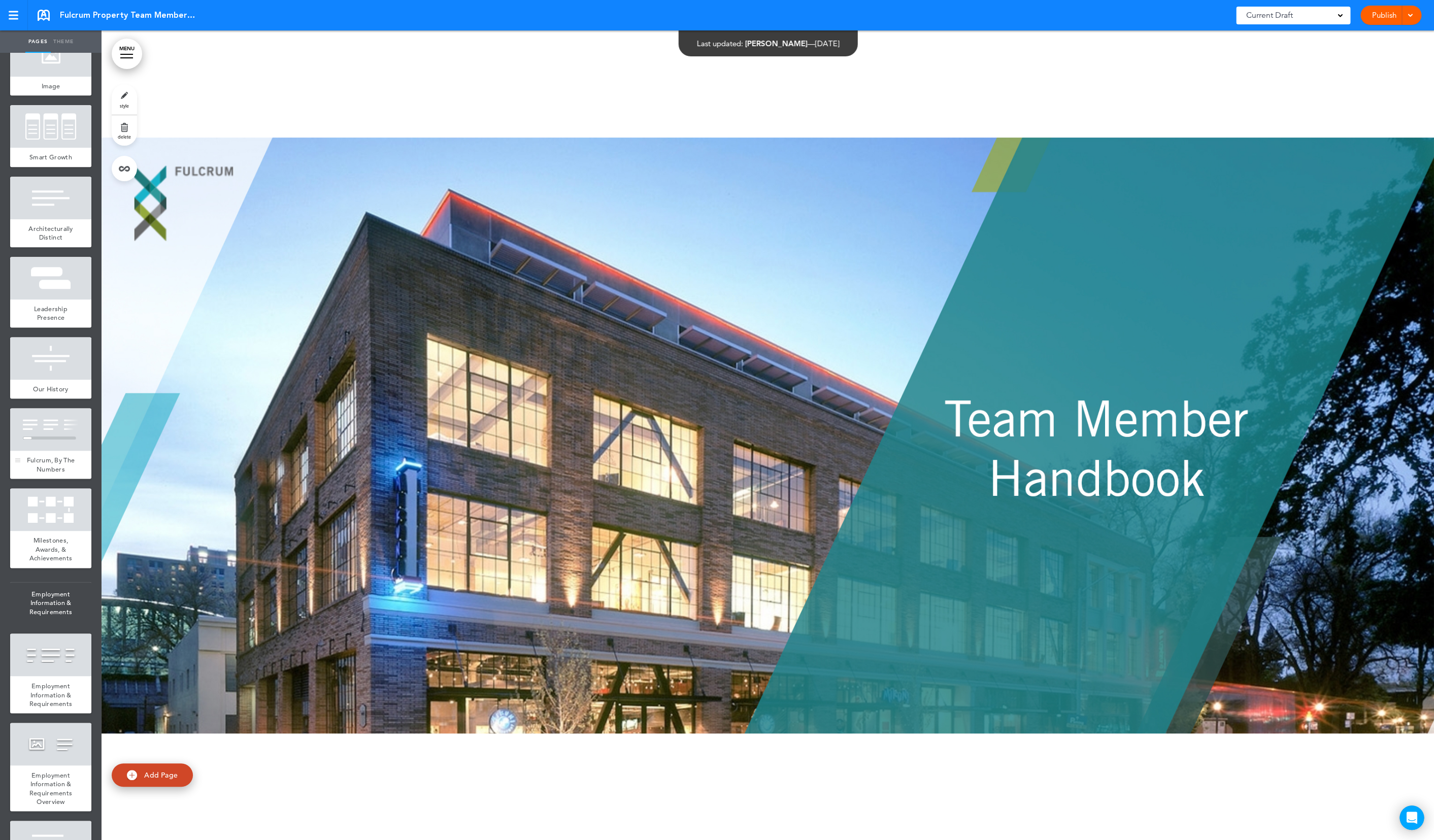
click at [49, 473] on div "Fulcrum, By The Numbers" at bounding box center [51, 465] width 81 height 28
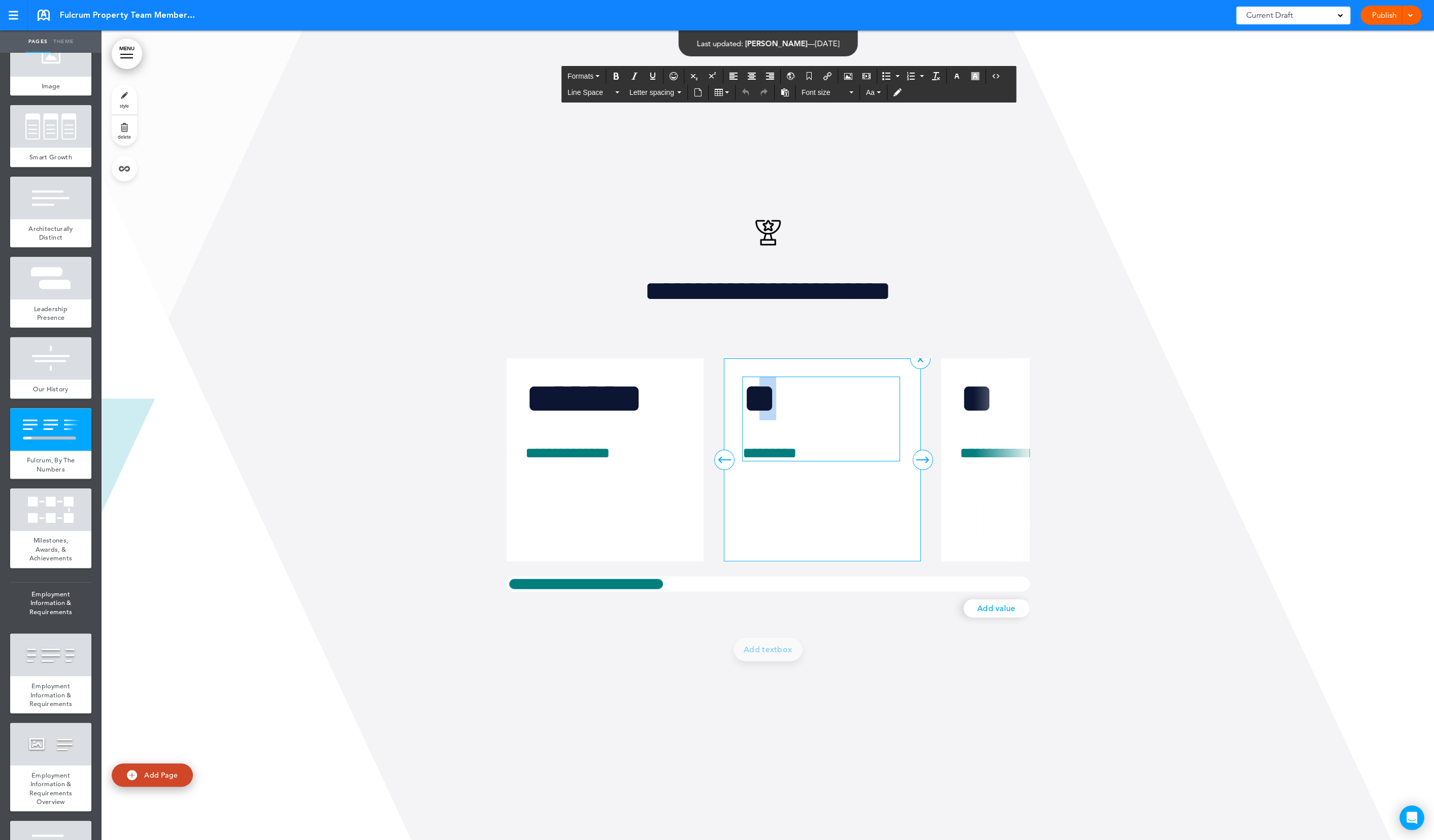
drag, startPoint x: 773, startPoint y: 391, endPoint x: 784, endPoint y: 393, distance: 11.2
click at [784, 393] on h1 "**" at bounding box center [820, 398] width 156 height 43
click at [1110, 228] on div at bounding box center [767, 435] width 1333 height 810
